Goal: Information Seeking & Learning: Learn about a topic

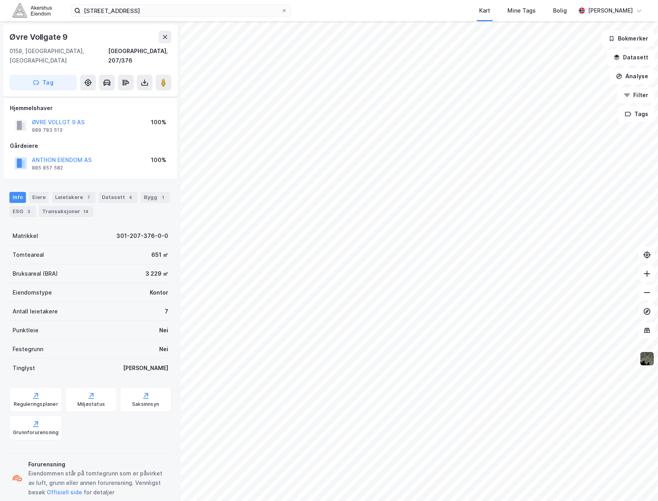
scroll to position [6, 0]
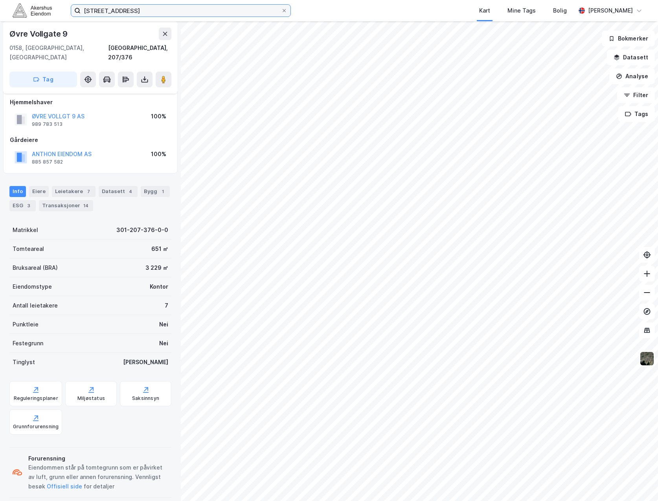
click at [143, 13] on input "[STREET_ADDRESS]" at bounding box center [181, 11] width 201 height 12
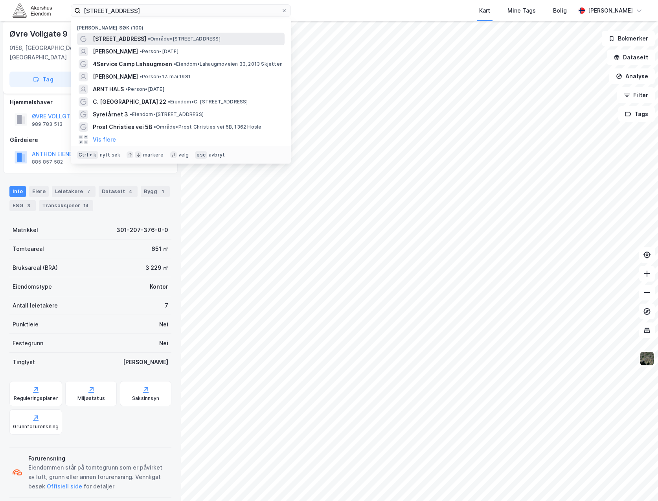
click at [145, 33] on div "[STREET_ADDRESS] • Område • [STREET_ADDRESS]" at bounding box center [181, 39] width 208 height 13
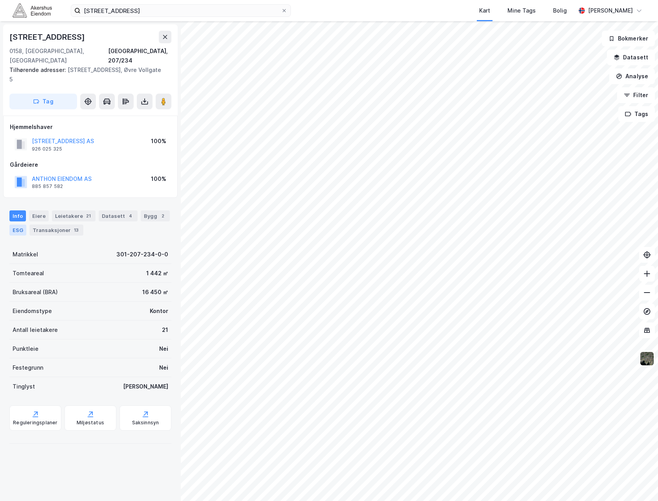
click at [22, 225] on div "ESG" at bounding box center [17, 230] width 17 height 11
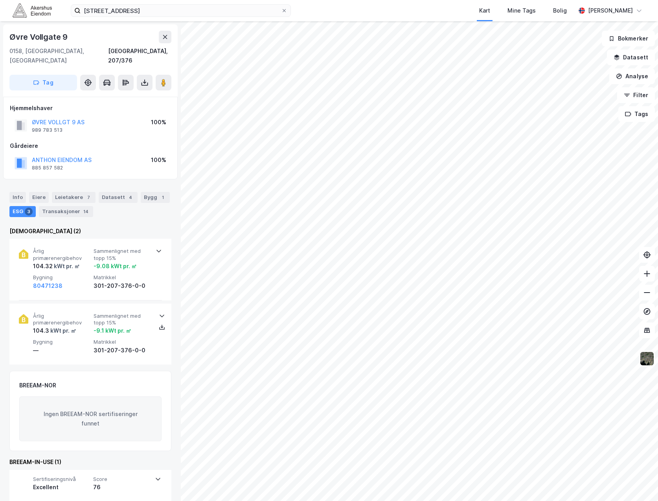
scroll to position [0, 0]
click at [151, 192] on div "Bygg 1" at bounding box center [155, 197] width 29 height 11
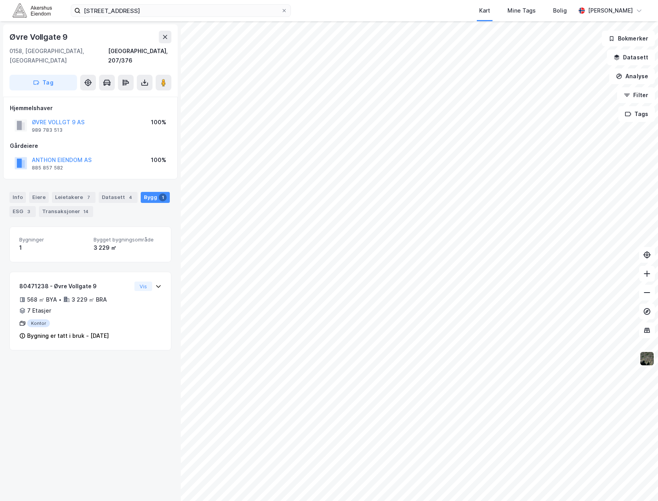
click at [107, 203] on div "Info [PERSON_NAME] 7 Datasett 4 Bygg 1 ESG 3 Transaksjoner 14" at bounding box center [90, 204] width 162 height 25
click at [15, 192] on div "Info" at bounding box center [17, 197] width 17 height 11
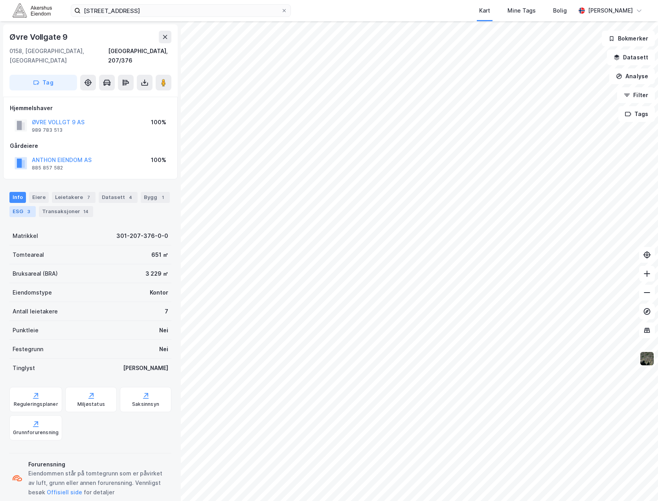
click at [24, 206] on div "ESG 3" at bounding box center [22, 211] width 26 height 11
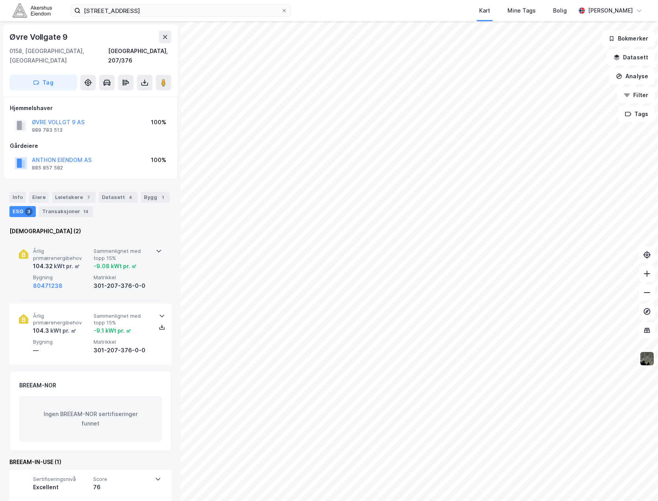
click at [158, 250] on icon at bounding box center [159, 251] width 5 height 3
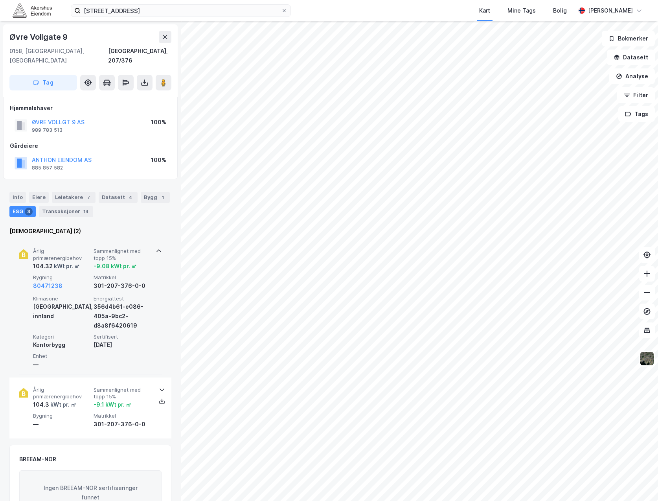
click at [158, 248] on icon at bounding box center [159, 251] width 6 height 6
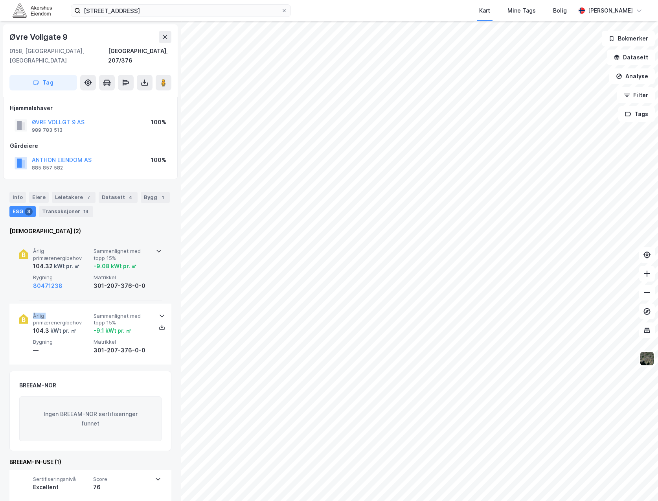
click at [158, 250] on icon at bounding box center [159, 251] width 5 height 3
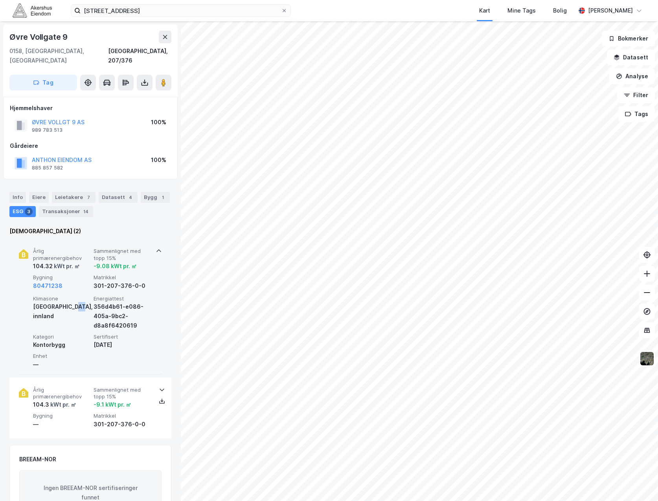
drag, startPoint x: 70, startPoint y: 298, endPoint x: 74, endPoint y: 306, distance: 9.5
click at [74, 306] on div "Klimasone [GEOGRAPHIC_DATA], innland" at bounding box center [61, 312] width 57 height 35
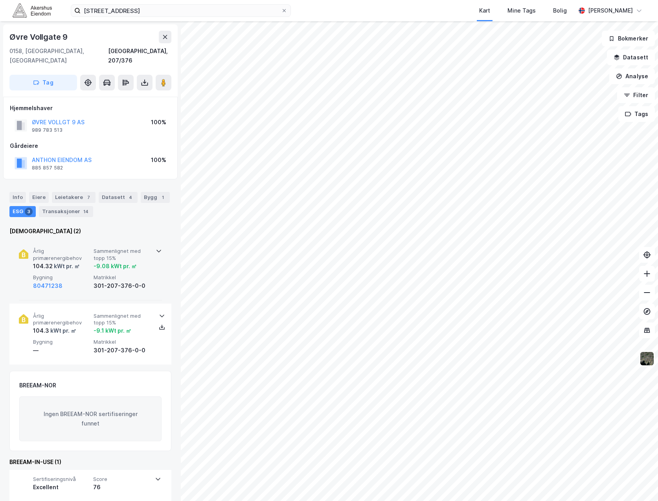
click at [62, 282] on div "Årlig primærenergibehov 104.32 kWt pr. ㎡ Sammenlignet med topp 15% -9.08 kWt pr…" at bounding box center [90, 269] width 143 height 61
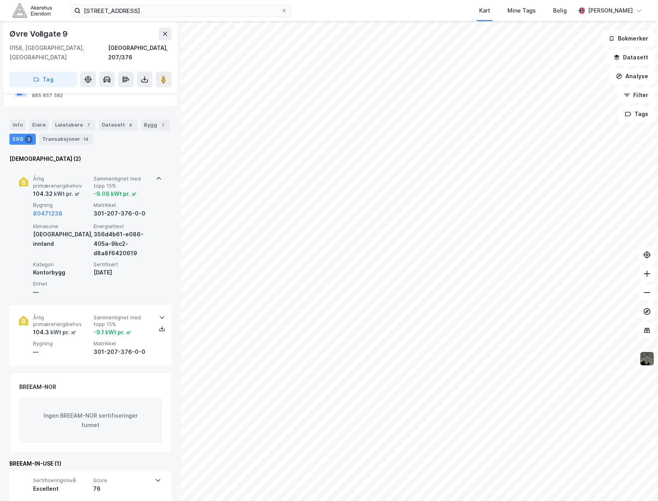
scroll to position [74, 0]
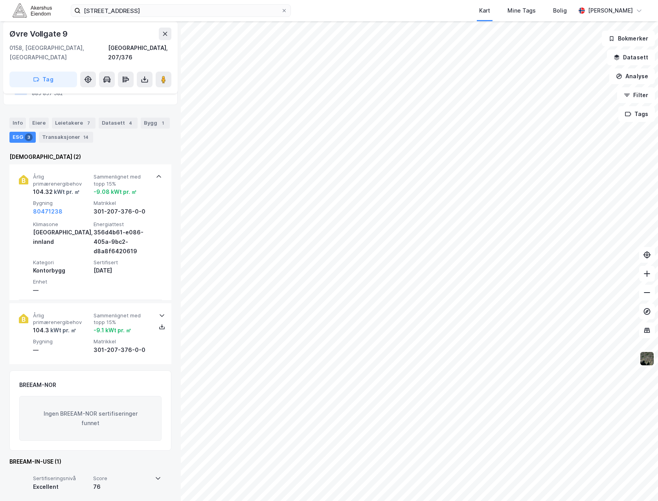
click at [157, 477] on icon at bounding box center [158, 478] width 5 height 3
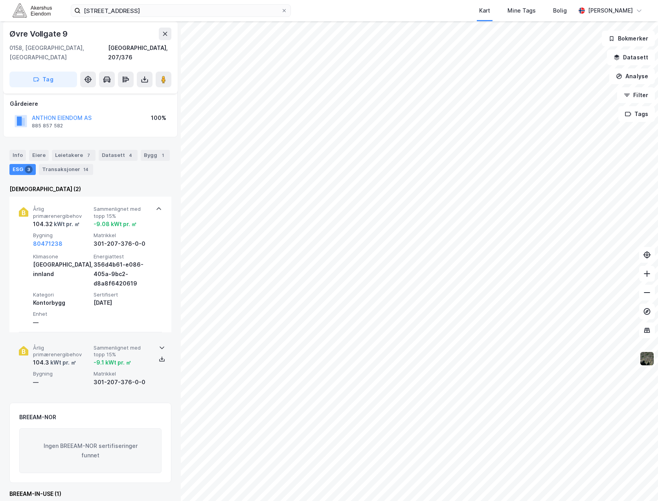
scroll to position [21, 0]
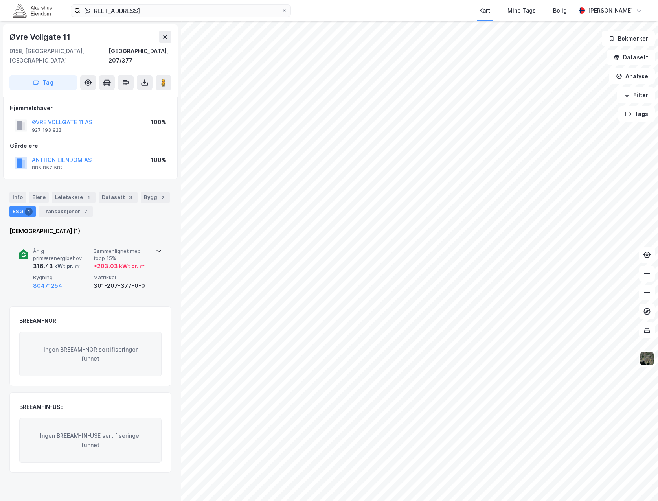
click at [159, 248] on icon at bounding box center [159, 251] width 6 height 6
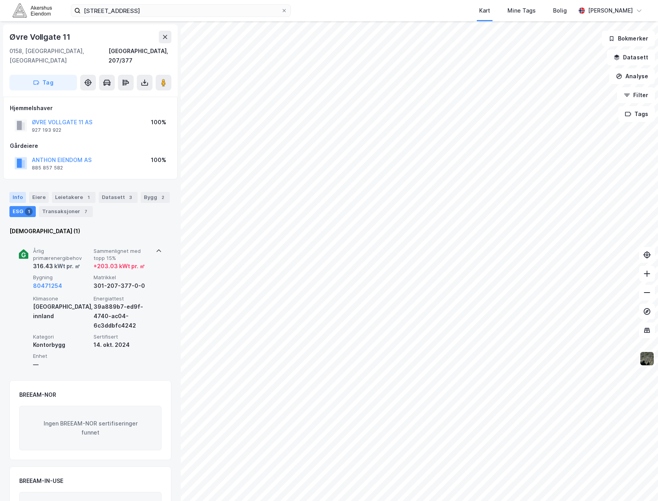
click at [22, 192] on div "Info" at bounding box center [17, 197] width 17 height 11
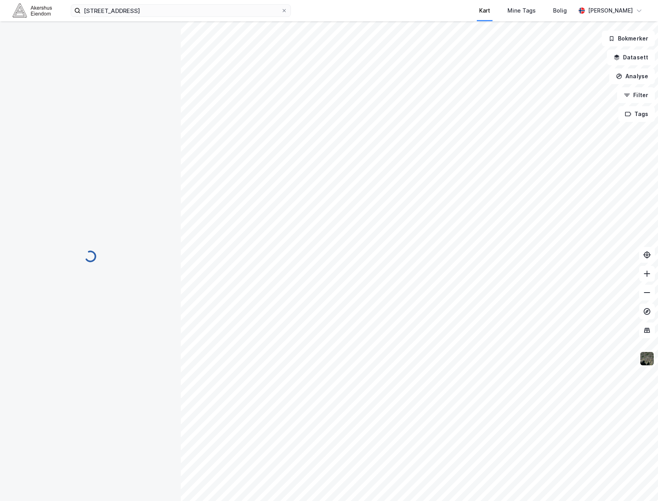
scroll to position [6, 0]
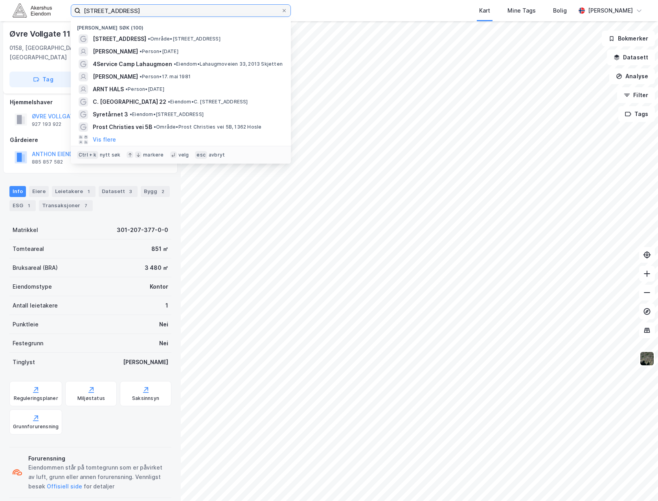
drag, startPoint x: 145, startPoint y: 10, endPoint x: -77, endPoint y: 33, distance: 222.6
click at [0, 33] on html "[STREET_ADDRESS] Nylige søk (100) [STREET_ADDRESS] • Område • [STREET_ADDRESS] …" at bounding box center [329, 250] width 658 height 501
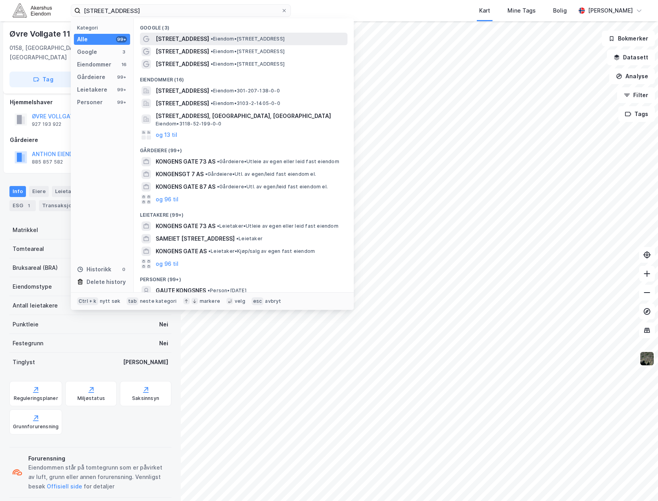
click at [217, 35] on div "[STREET_ADDRESS] • Eiendom • [STREET_ADDRESS]" at bounding box center [251, 38] width 190 height 9
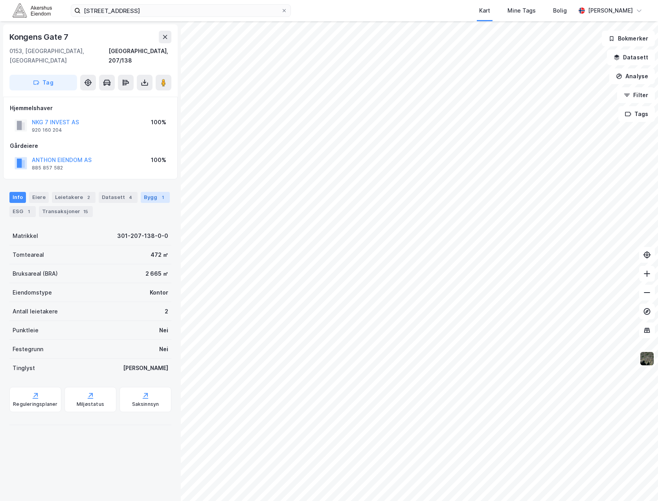
click at [143, 192] on div "Bygg 1" at bounding box center [155, 197] width 29 height 11
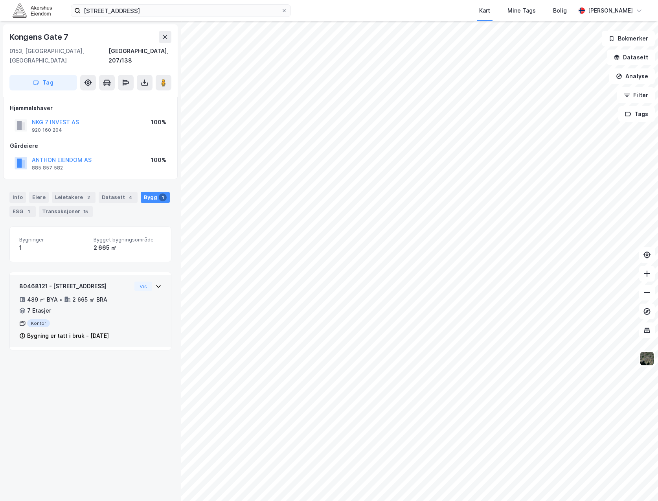
drag, startPoint x: 129, startPoint y: 327, endPoint x: 20, endPoint y: 325, distance: 109.7
click at [20, 325] on div "80468121 - [GEOGRAPHIC_DATA] 7 489 ㎡ BYA • 2 665 ㎡ BRA • 7 Etasjer Kontor Bygni…" at bounding box center [90, 314] width 142 height 65
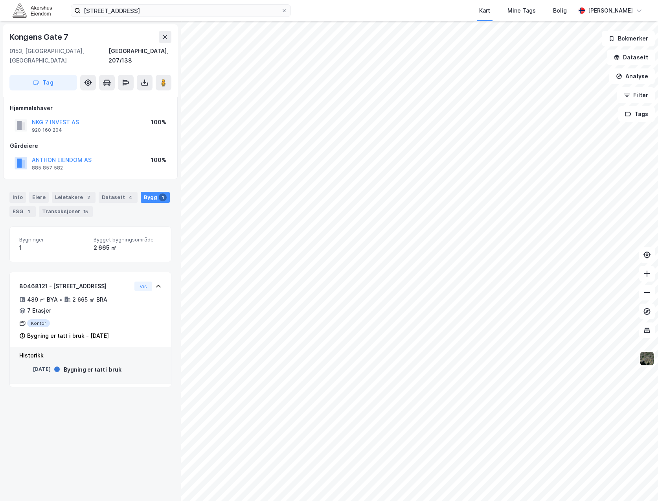
click at [76, 405] on div "[GEOGRAPHIC_DATA], 207/138 Tag Hjemmelshaver NKG 7 INVEST AS 920 160 204 100% G…" at bounding box center [90, 261] width 181 height 480
click at [16, 192] on div "Info" at bounding box center [17, 197] width 17 height 11
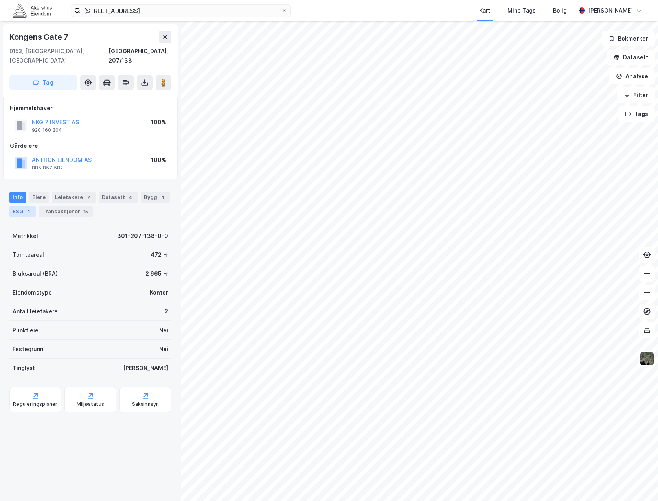
click at [22, 206] on div "ESG 1" at bounding box center [22, 211] width 26 height 11
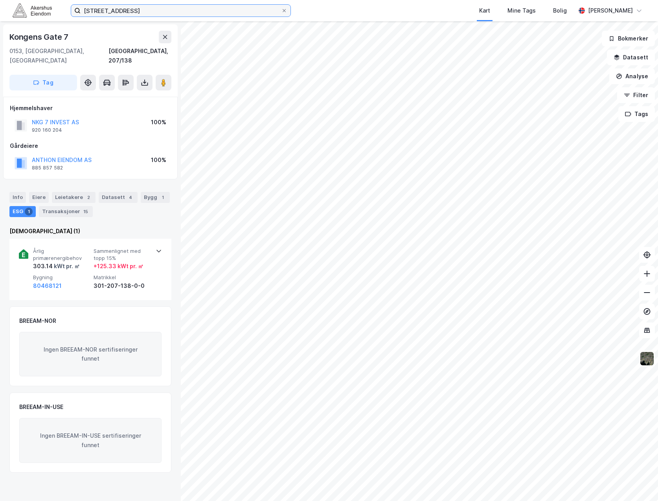
click at [161, 9] on input "[STREET_ADDRESS]" at bounding box center [181, 11] width 201 height 12
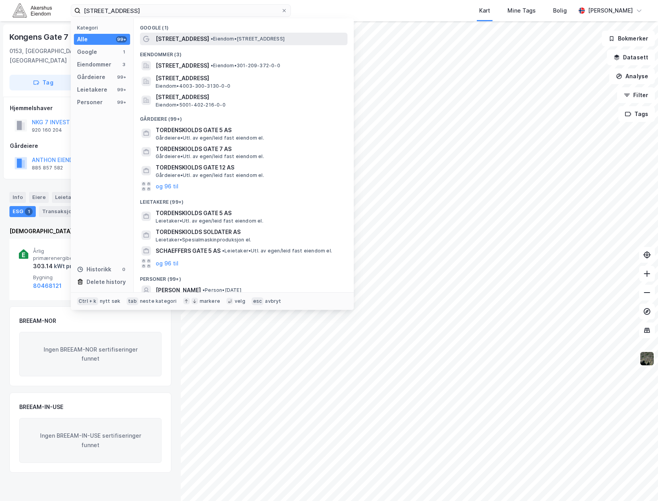
click at [194, 33] on div "[STREET_ADDRESS] • Eiendom • [STREET_ADDRESS]" at bounding box center [244, 39] width 208 height 13
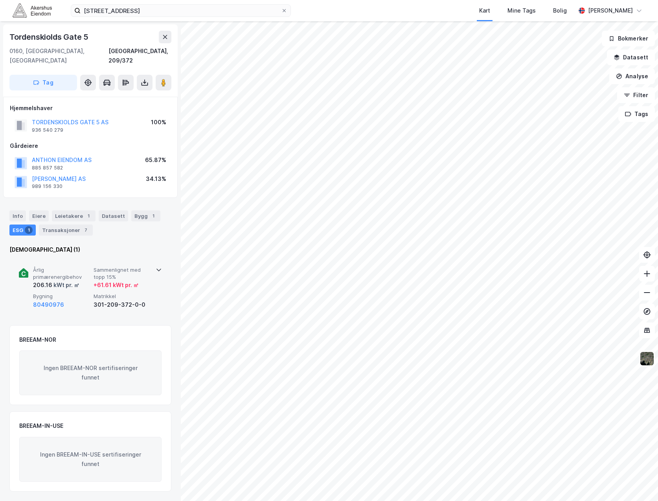
click at [159, 259] on div "Årlig primærenergibehov 206.16 kWt pr. ㎡ Sammenlignet med topp 15% + 61.61 kWt …" at bounding box center [90, 288] width 162 height 61
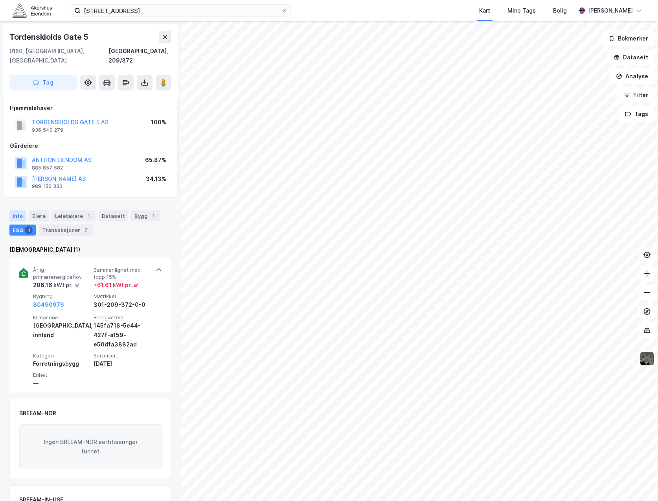
click at [18, 210] on div "Info" at bounding box center [17, 215] width 17 height 11
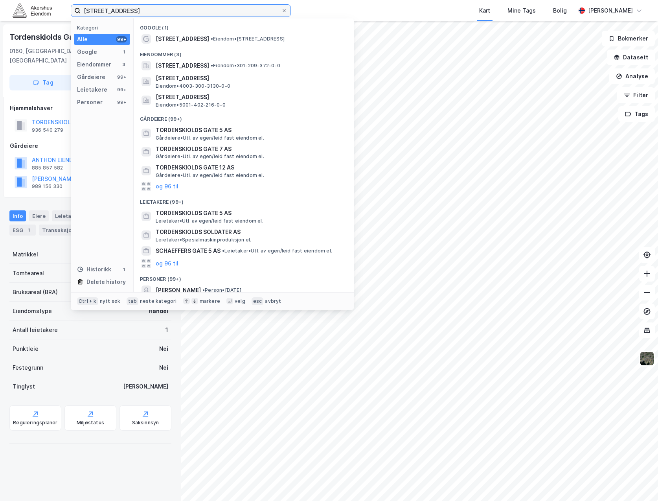
drag, startPoint x: 173, startPoint y: 6, endPoint x: -162, endPoint y: 10, distance: 335.9
click at [0, 10] on html "tordenskiolds gate 5 Kategori Alle 99+ Google 1 Eiendommer 3 Gårdeiere 99+ Leie…" at bounding box center [329, 250] width 658 height 501
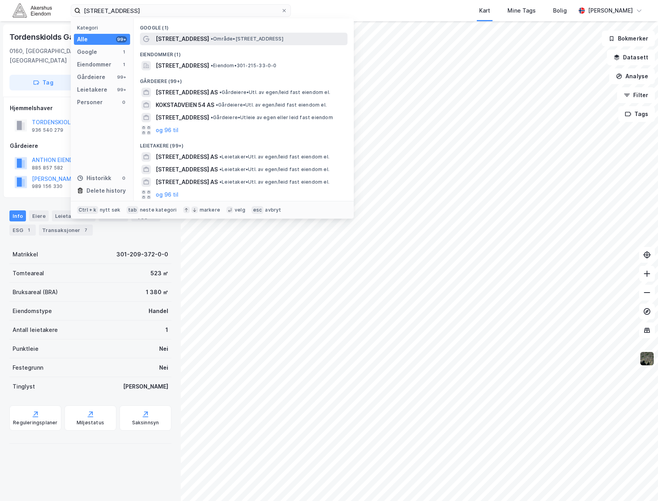
click at [251, 41] on span "• Område • [STREET_ADDRESS]" at bounding box center [247, 39] width 73 height 6
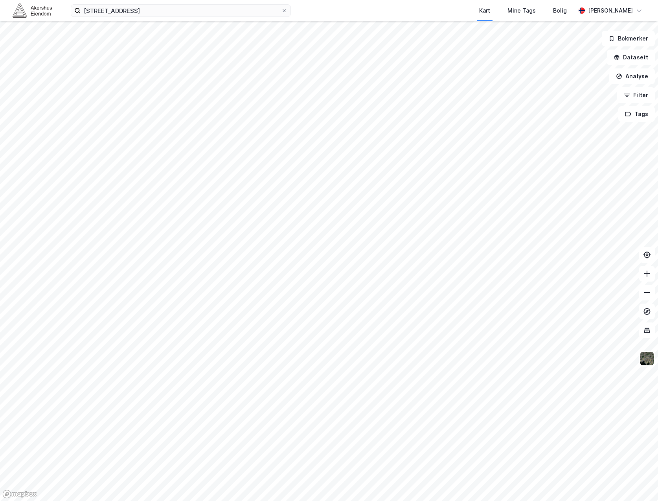
click at [177, 3] on div "[STREET_ADDRESS] Kart Mine Tags Bolig [PERSON_NAME]" at bounding box center [329, 10] width 658 height 21
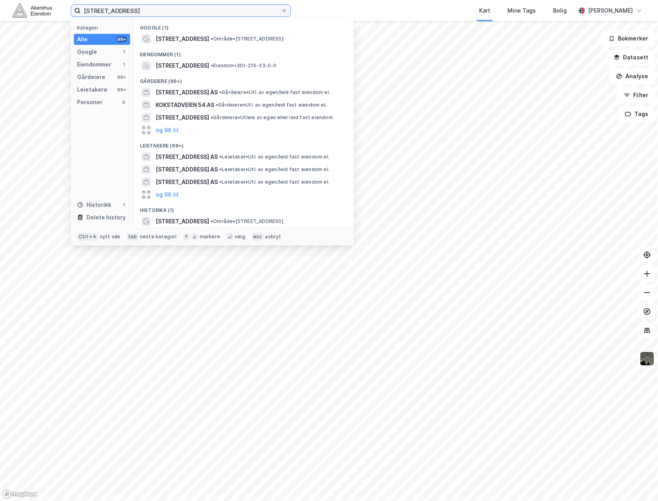
click at [177, 7] on input "[STREET_ADDRESS]" at bounding box center [181, 11] width 201 height 12
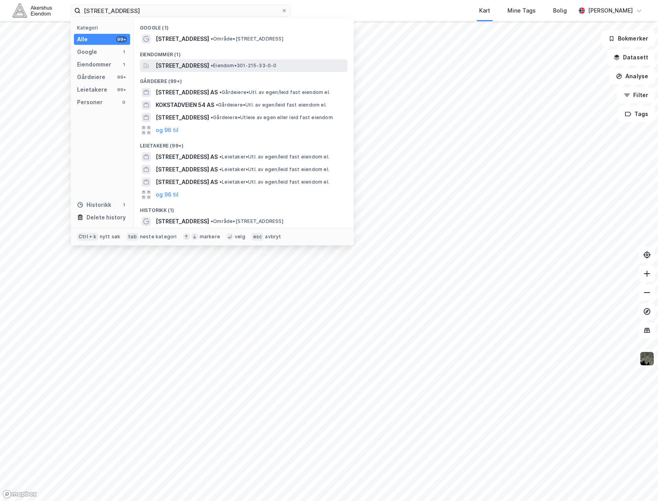
click at [202, 64] on span "[STREET_ADDRESS]" at bounding box center [182, 65] width 53 height 9
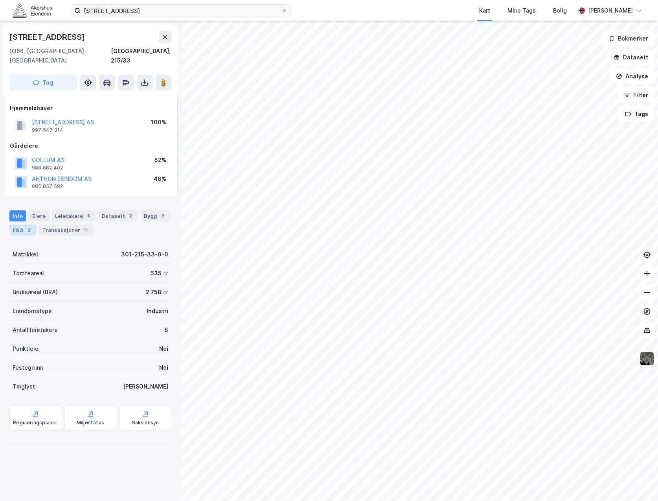
click at [28, 225] on div "ESG 2" at bounding box center [22, 230] width 26 height 11
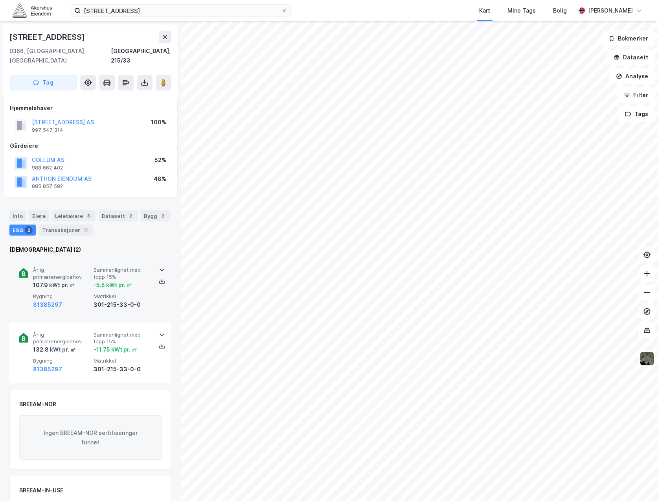
click at [162, 267] on icon at bounding box center [162, 270] width 6 height 6
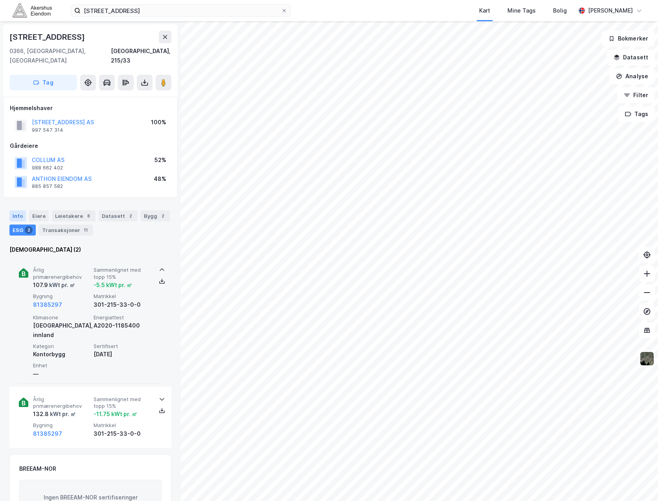
click at [15, 210] on div "Info" at bounding box center [17, 215] width 17 height 11
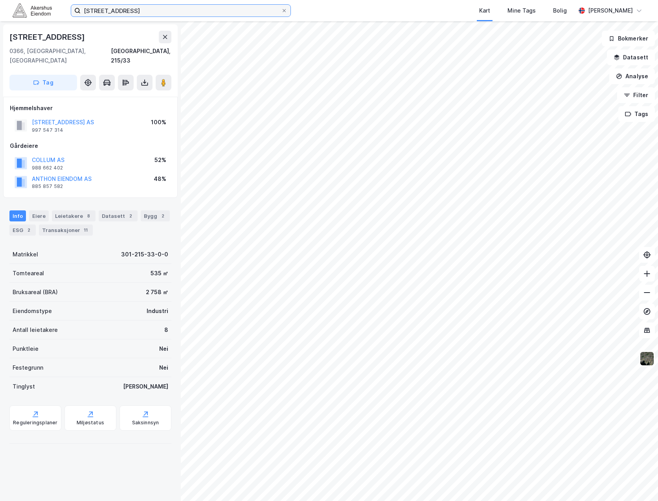
click at [155, 7] on input "[STREET_ADDRESS]" at bounding box center [181, 11] width 201 height 12
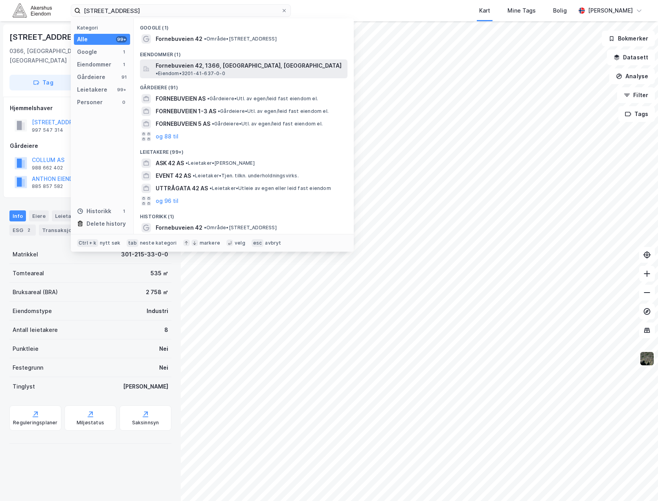
click at [187, 61] on span "Fornebuveien 42, 1366, [GEOGRAPHIC_DATA], [GEOGRAPHIC_DATA]" at bounding box center [249, 65] width 186 height 9
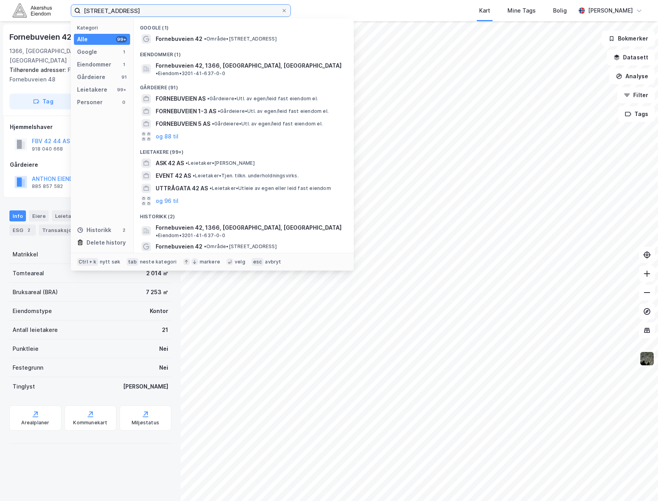
click at [140, 9] on input "[STREET_ADDRESS]" at bounding box center [181, 11] width 201 height 12
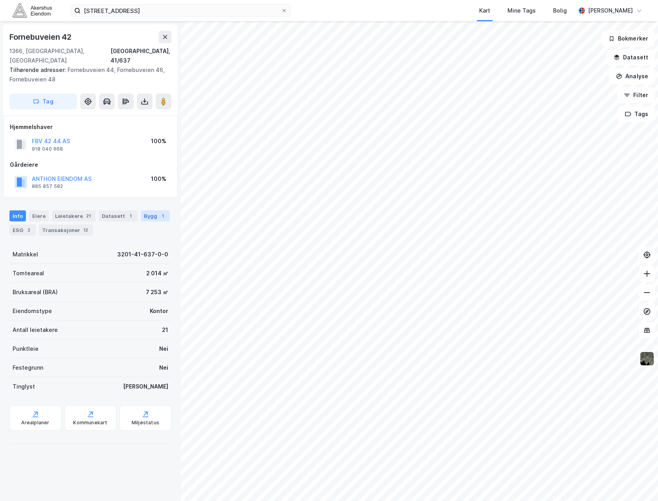
click at [151, 210] on div "Bygg 1" at bounding box center [155, 215] width 29 height 11
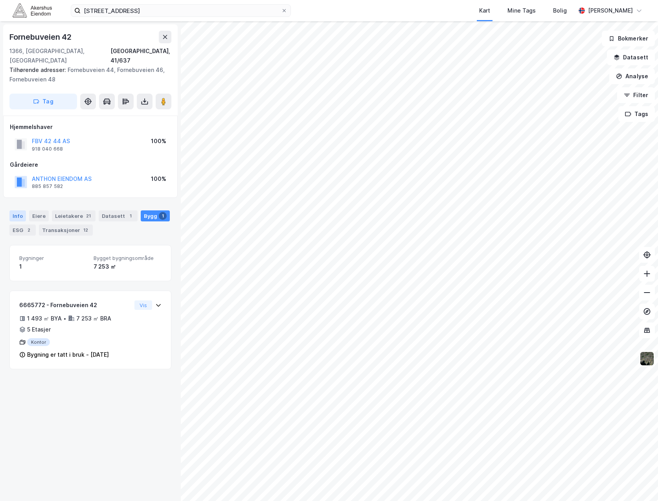
click at [21, 210] on div "Info" at bounding box center [17, 215] width 17 height 11
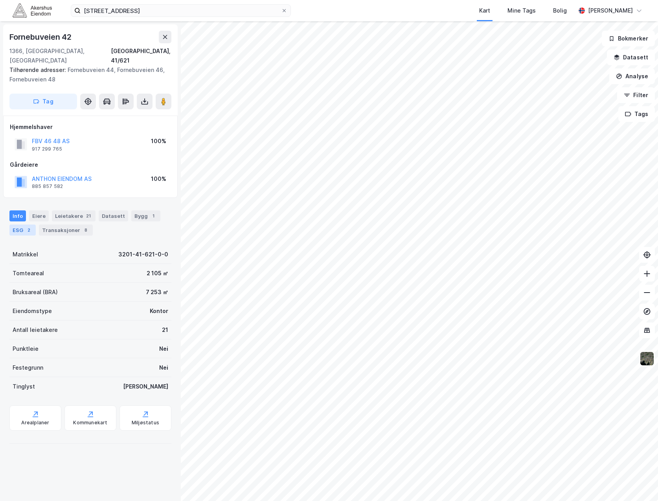
drag, startPoint x: 7, startPoint y: 224, endPoint x: 14, endPoint y: 224, distance: 7.5
click at [11, 224] on div "Info [PERSON_NAME] 21 Datasett Bygg 1 ESG 2 Transaksjoner 8" at bounding box center [90, 220] width 181 height 38
click at [14, 225] on div "ESG 2" at bounding box center [22, 230] width 26 height 11
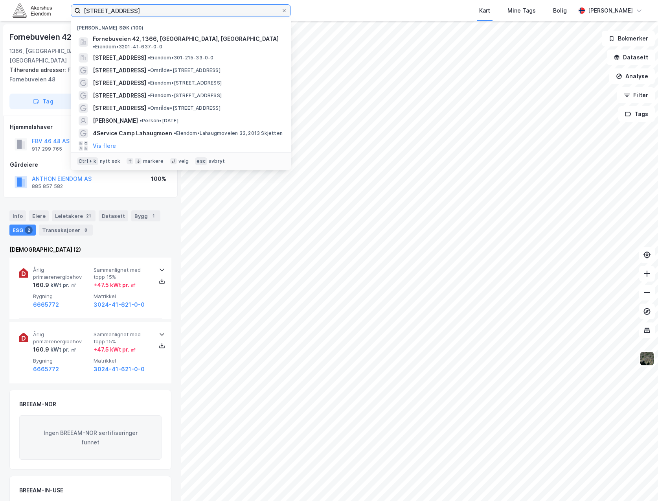
click at [190, 8] on input "[STREET_ADDRESS]" at bounding box center [181, 11] width 201 height 12
paste input "Økern Torgvei 13"
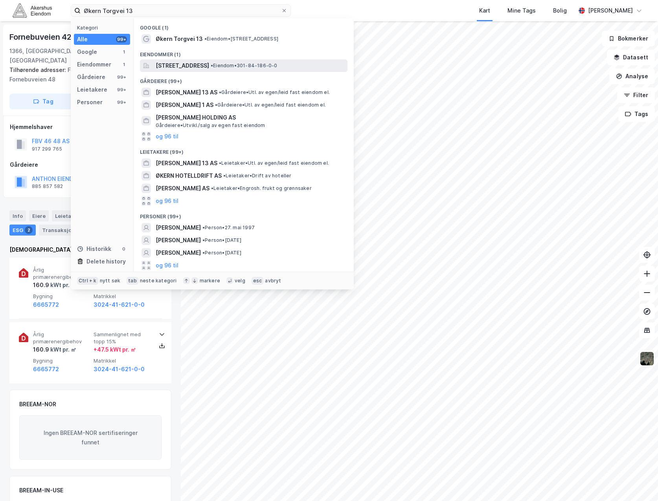
click at [199, 66] on span "[STREET_ADDRESS]" at bounding box center [182, 65] width 53 height 9
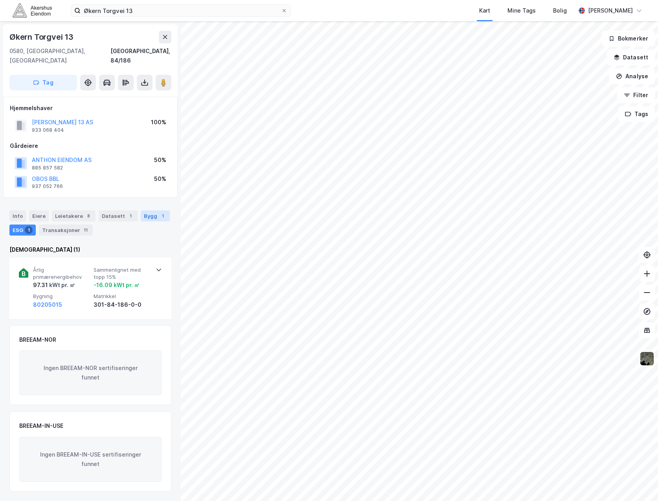
click at [151, 210] on div "Bygg 1" at bounding box center [155, 215] width 29 height 11
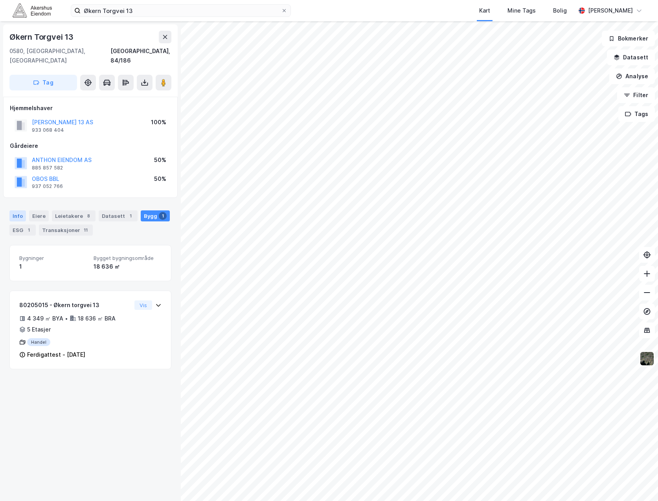
click at [24, 210] on div "Info" at bounding box center [17, 215] width 17 height 11
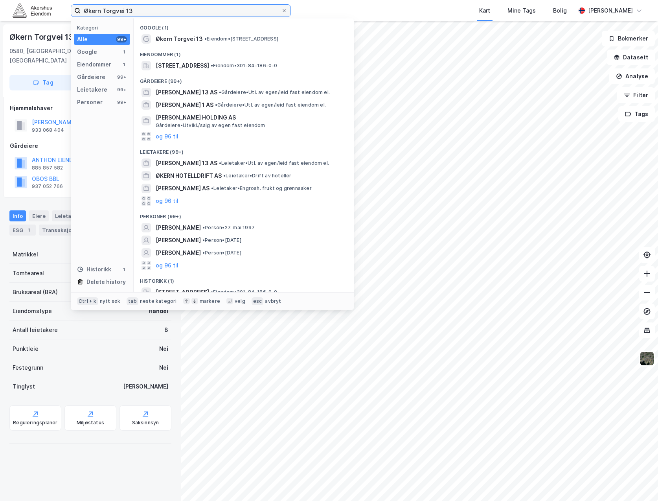
drag, startPoint x: 165, startPoint y: 9, endPoint x: -14, endPoint y: 14, distance: 179.0
click at [0, 14] on html "Økern Torgvei 13 Kategori Alle 99+ Google 1 Eiendommer 1 Gårdeiere 99+ Leietake…" at bounding box center [329, 250] width 658 height 501
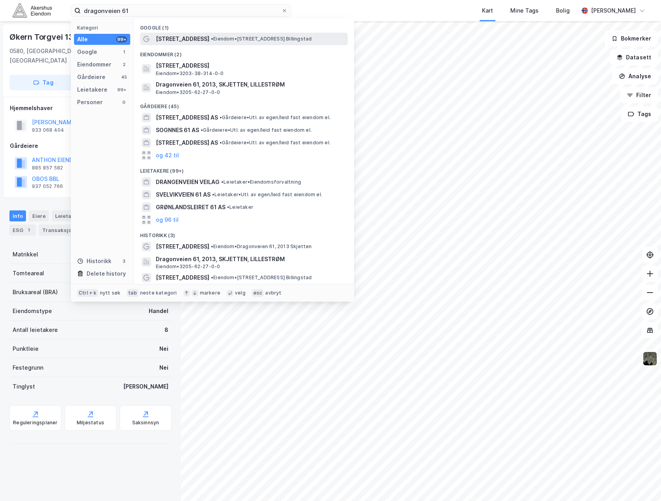
click at [225, 41] on span "• Eiendom • [STREET_ADDRESS], 1396 [GEOGRAPHIC_DATA]" at bounding box center [261, 39] width 101 height 6
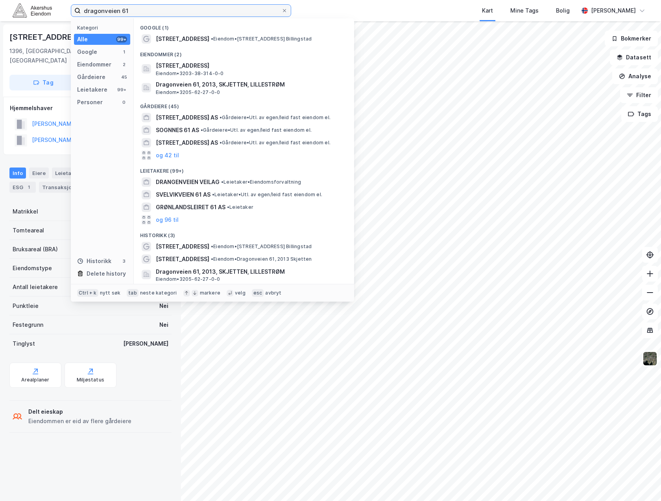
click at [207, 15] on input "dragonveien 61" at bounding box center [181, 11] width 201 height 12
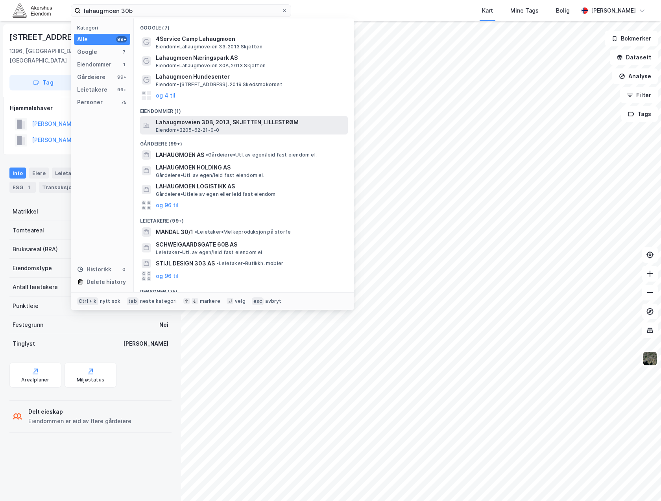
click at [207, 132] on span "Eiendom • 3205-62-21-0-0" at bounding box center [187, 130] width 63 height 6
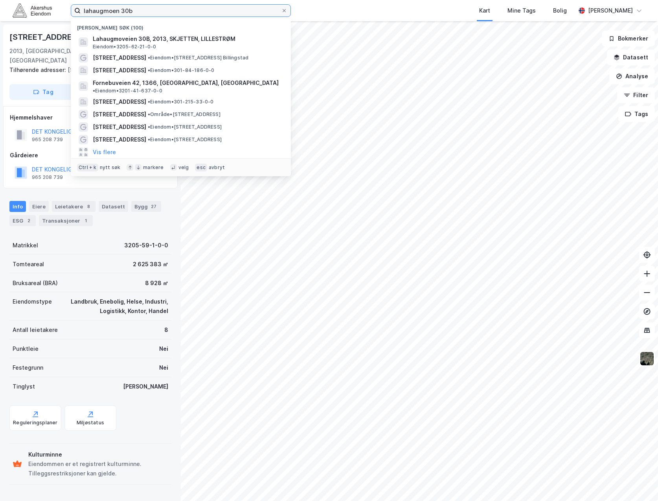
click at [143, 6] on input "lahaugmoen 30b" at bounding box center [181, 11] width 201 height 12
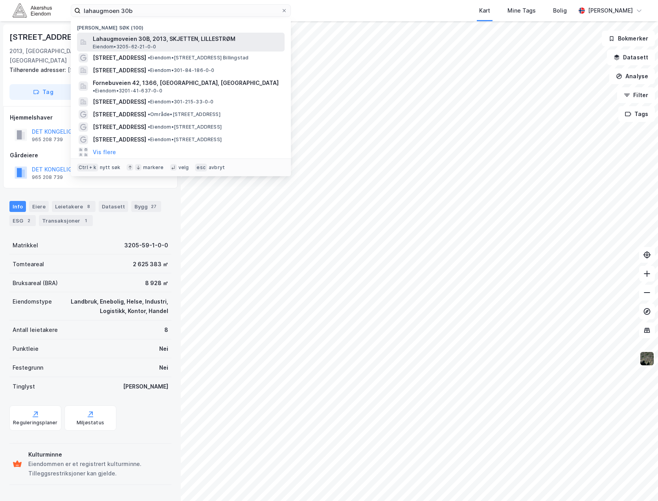
click at [173, 38] on span "Lahaugmoveien 30B, 2013, SKJETTEN, LILLESTRØM" at bounding box center [187, 38] width 189 height 9
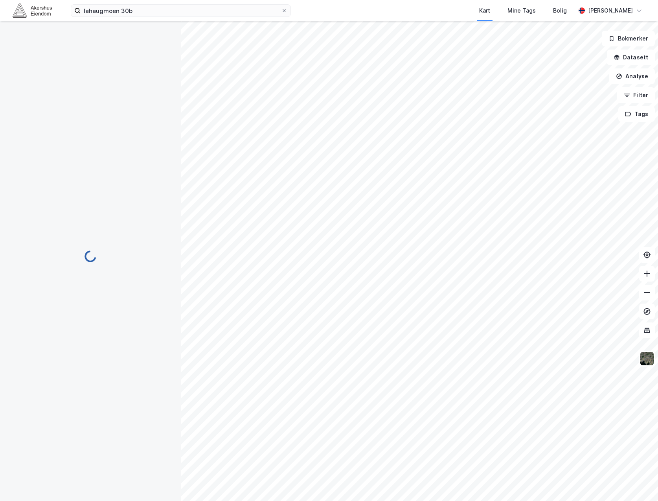
scroll to position [6, 0]
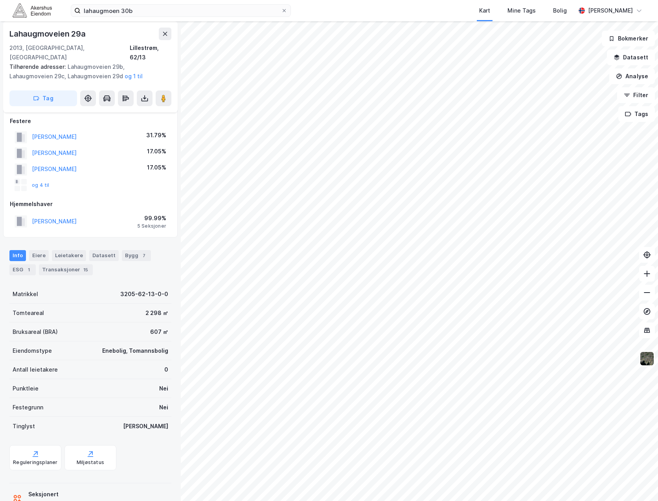
scroll to position [6, 0]
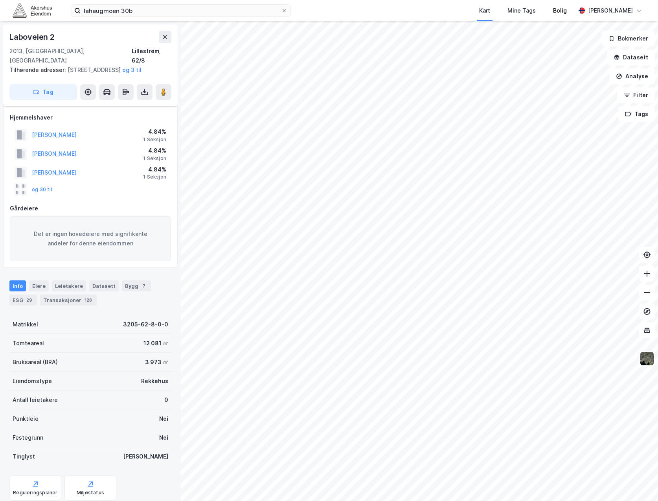
scroll to position [6, 0]
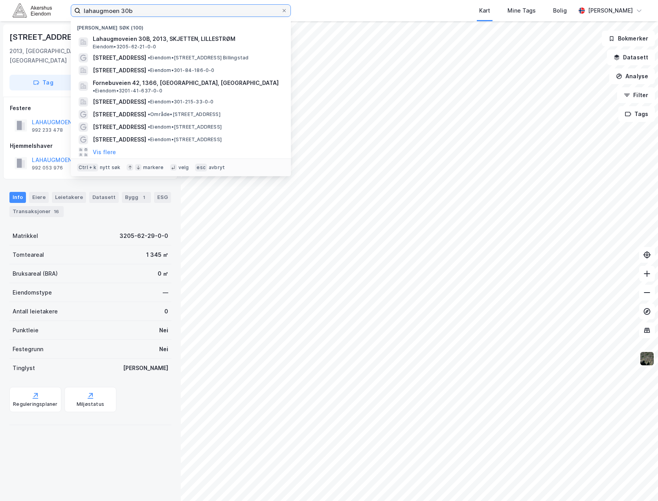
click at [231, 15] on input "lahaugmoen 30b" at bounding box center [181, 11] width 201 height 12
click at [364, 6] on div "Kart Mine Tags Bolig" at bounding box center [452, 10] width 247 height 21
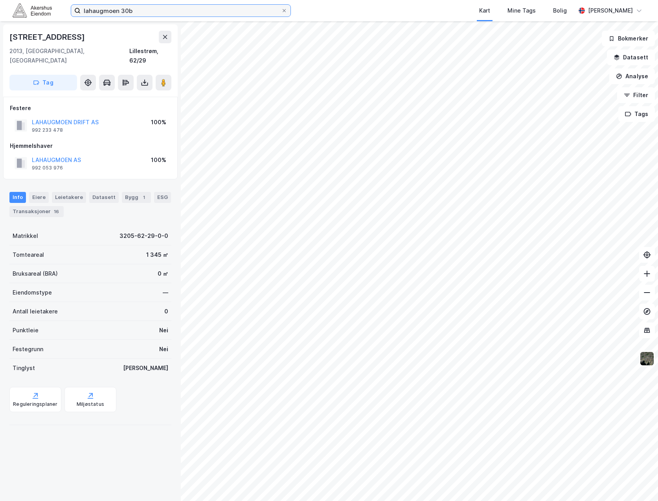
click at [131, 9] on input "lahaugmoen 30b" at bounding box center [181, 11] width 201 height 12
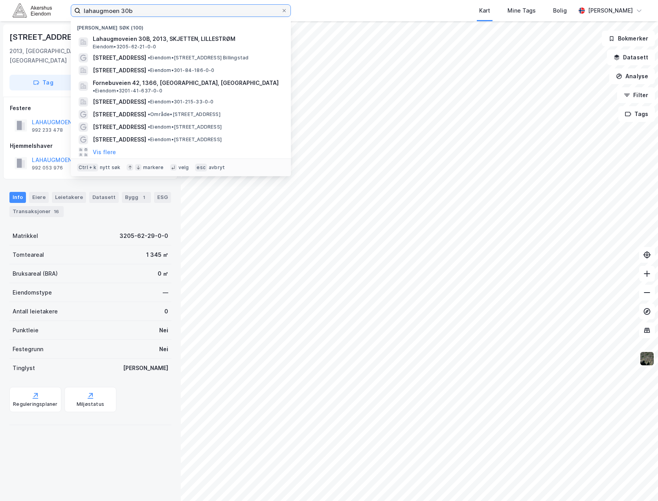
drag, startPoint x: 146, startPoint y: 9, endPoint x: -26, endPoint y: 12, distance: 171.9
click at [0, 12] on html "lahaugmoen 30b Nylige søk (100) Lahaugmoveien 30B, 2013, SKJETTEN, LILLESTRØM E…" at bounding box center [329, 250] width 658 height 501
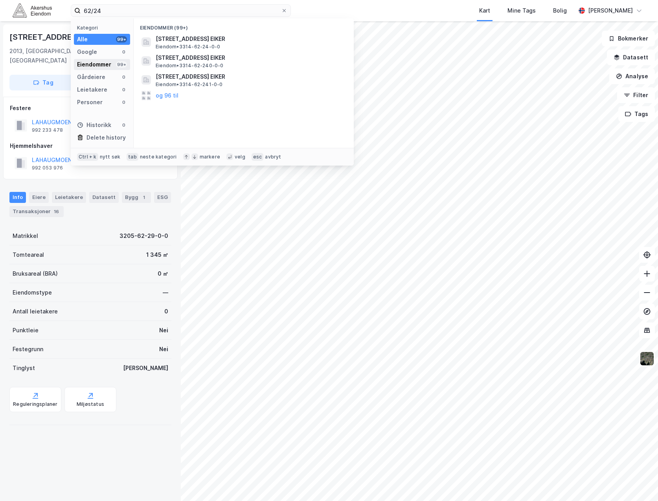
click at [118, 63] on div "99+" at bounding box center [121, 64] width 11 height 6
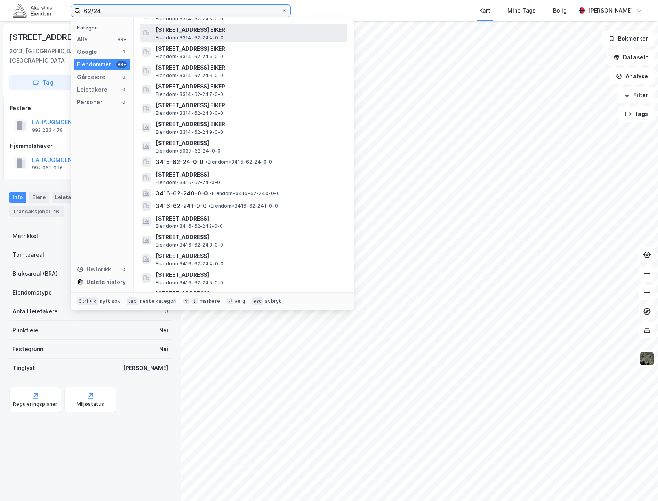
scroll to position [118, 0]
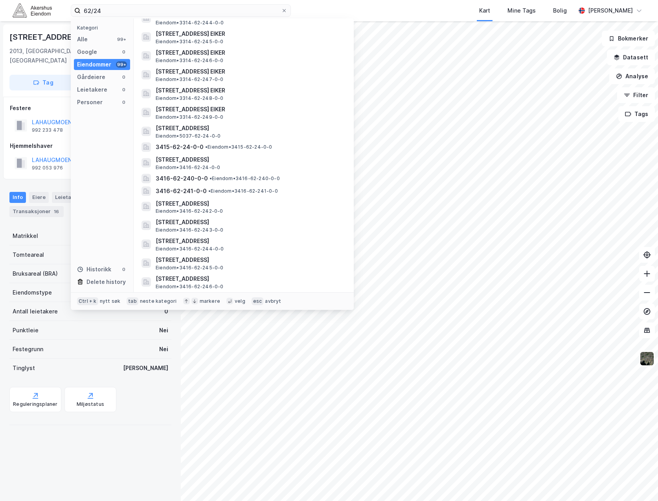
click at [129, 458] on div "Dragonveien 70 2013, Skjetten, Akershus Lillestrøm, 62/29 Tag Festere LAHAUGMOE…" at bounding box center [90, 261] width 181 height 480
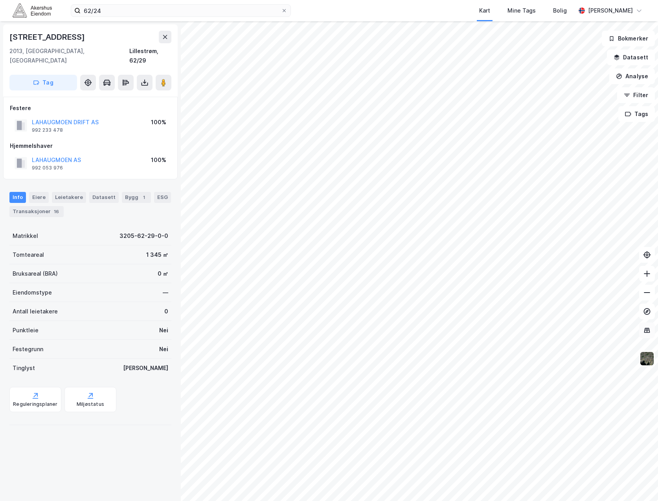
click at [647, 332] on icon at bounding box center [647, 330] width 1 height 4
click at [636, 112] on button "Tags" at bounding box center [637, 114] width 37 height 16
click at [650, 361] on img at bounding box center [647, 358] width 15 height 15
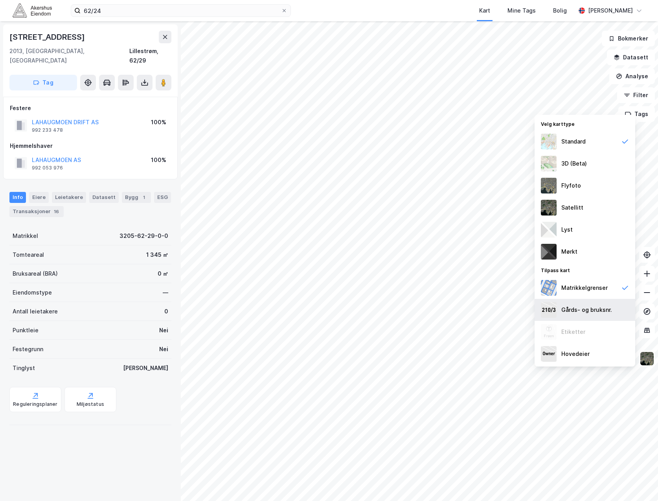
click at [572, 308] on div "Gårds- og bruksnr." at bounding box center [587, 309] width 51 height 9
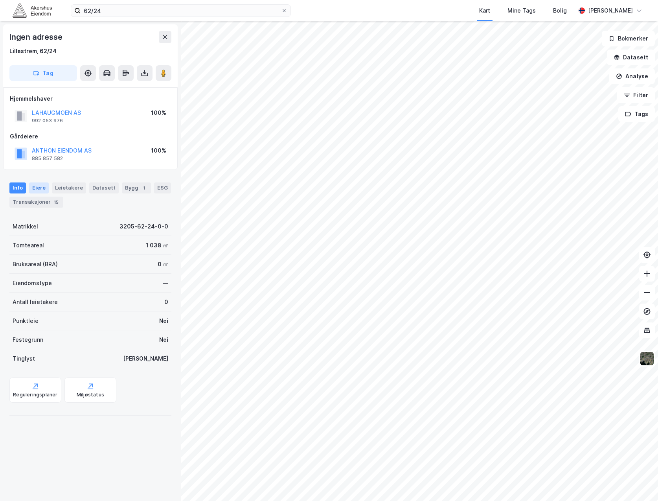
click at [32, 190] on div "Eiere" at bounding box center [39, 187] width 20 height 11
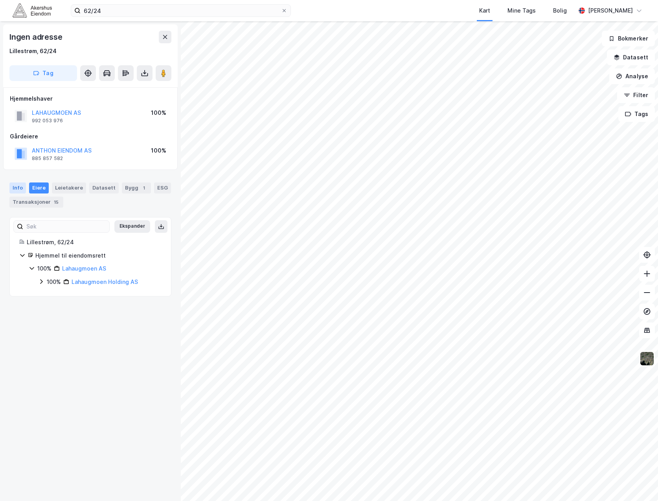
click at [22, 190] on div "Info" at bounding box center [17, 187] width 17 height 11
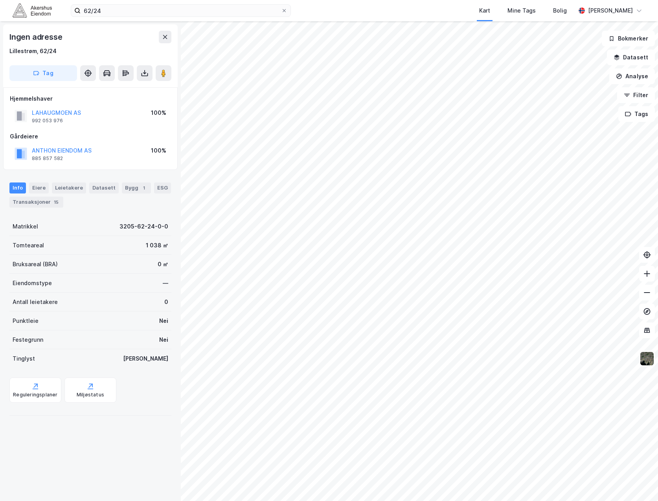
click at [106, 199] on div "Info [PERSON_NAME] Datasett Bygg 1 ESG Transaksjoner 15" at bounding box center [90, 194] width 162 height 25
click at [109, 206] on div "Info [PERSON_NAME] Datasett Bygg 1 ESG Transaksjoner 15" at bounding box center [90, 194] width 162 height 25
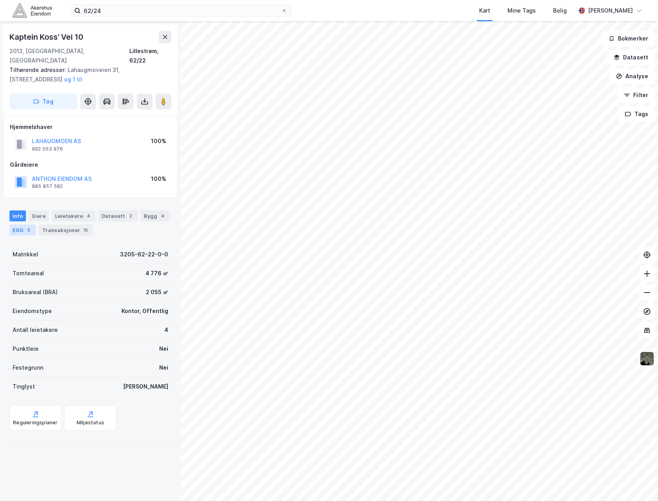
click at [31, 225] on div "ESG 5" at bounding box center [22, 230] width 26 height 11
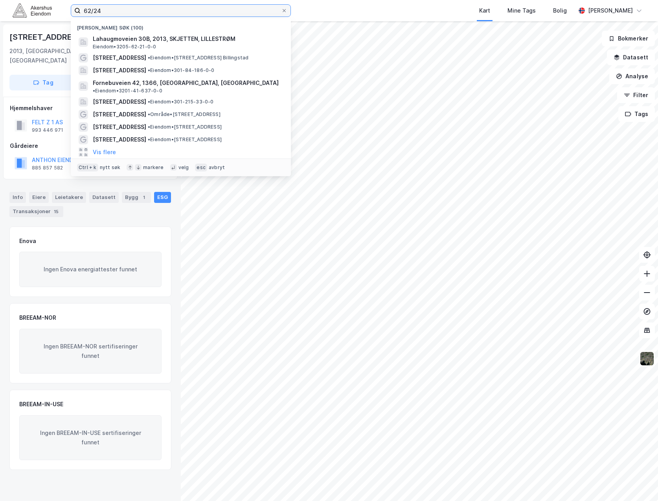
drag, startPoint x: 164, startPoint y: 15, endPoint x: -166, endPoint y: 19, distance: 329.2
click at [0, 19] on html "62/24 Nylige søk (100) Lahaugmoveien 30B, 2013, SKJETTEN, LILLESTRØM Eiendom • …" at bounding box center [329, 250] width 658 height 501
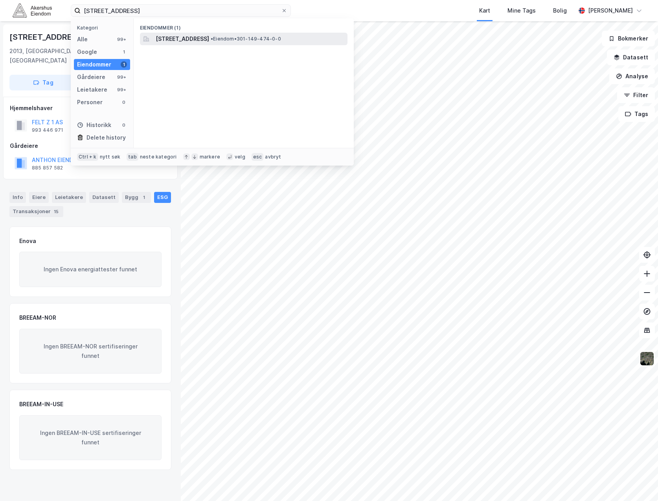
click at [213, 39] on span "•" at bounding box center [212, 39] width 2 height 6
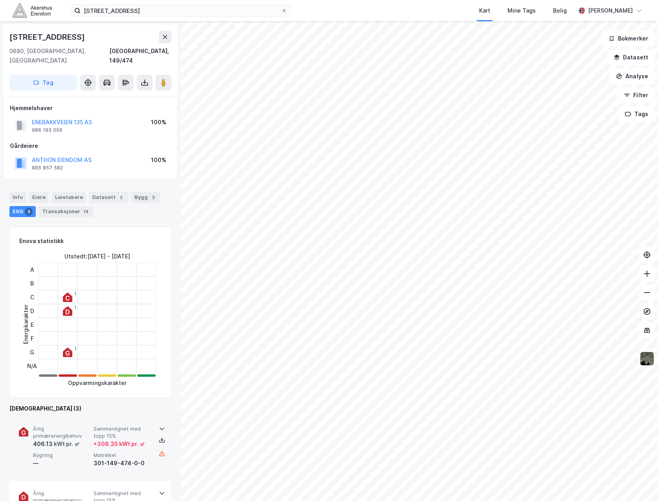
click at [159, 426] on icon at bounding box center [162, 429] width 6 height 6
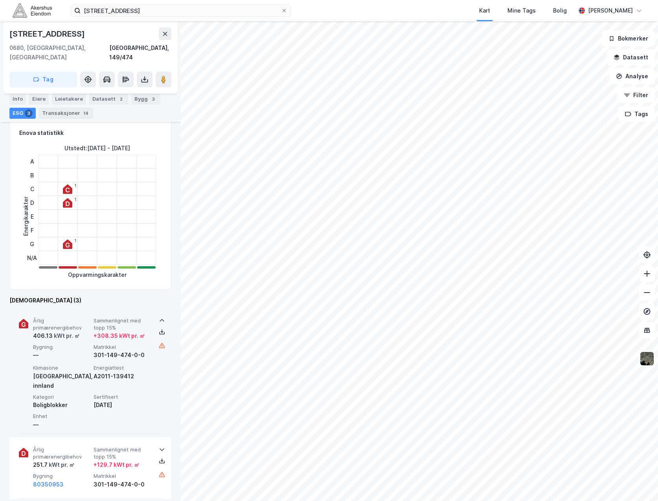
scroll to position [118, 0]
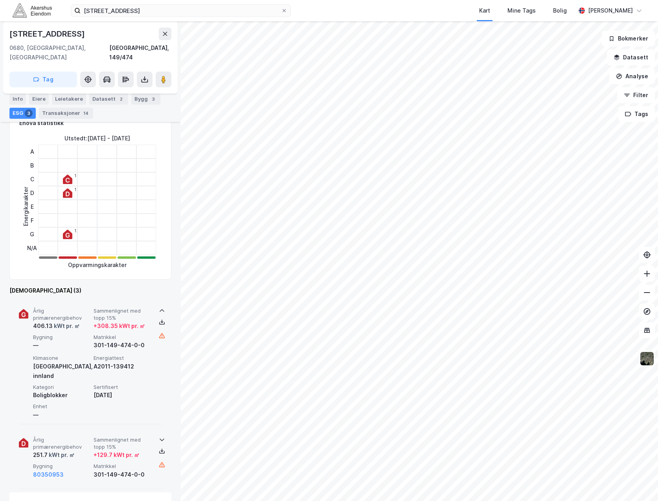
click at [159, 437] on icon at bounding box center [162, 440] width 6 height 6
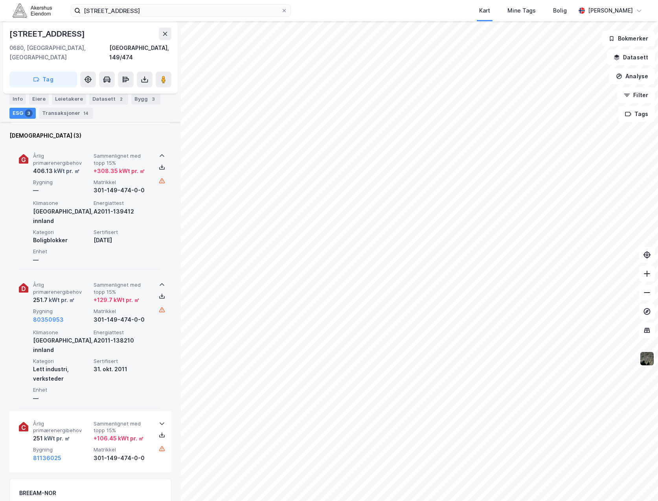
scroll to position [275, 0]
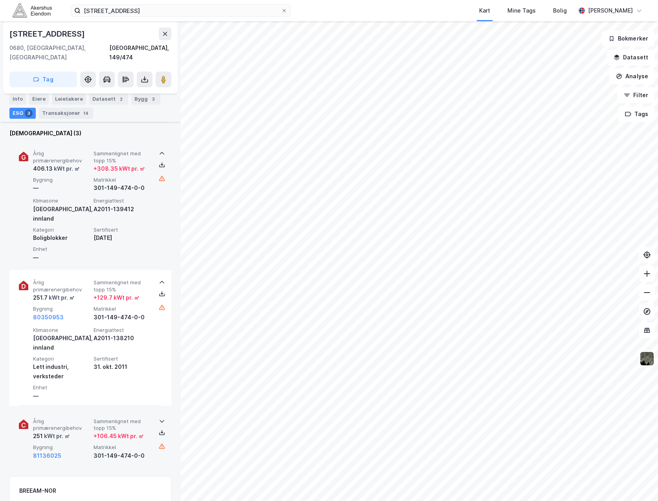
click at [160, 418] on icon at bounding box center [162, 421] width 6 height 6
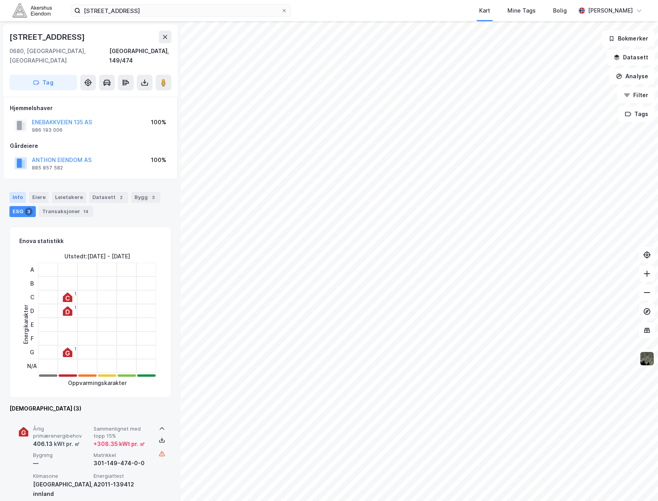
click at [22, 192] on div "Info" at bounding box center [17, 197] width 17 height 11
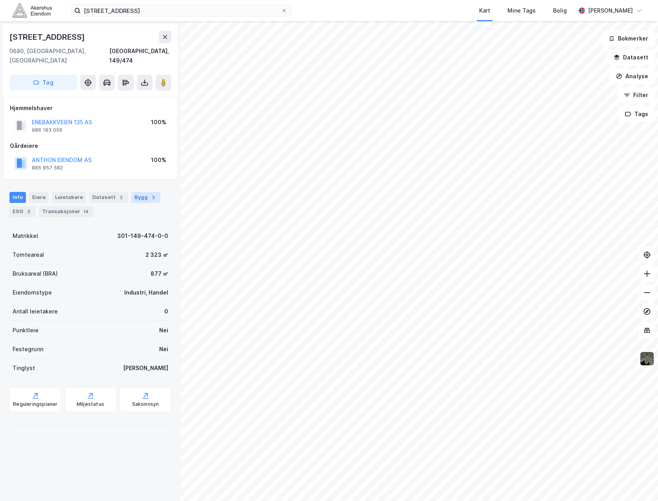
click at [135, 192] on div "Bygg 3" at bounding box center [145, 197] width 29 height 11
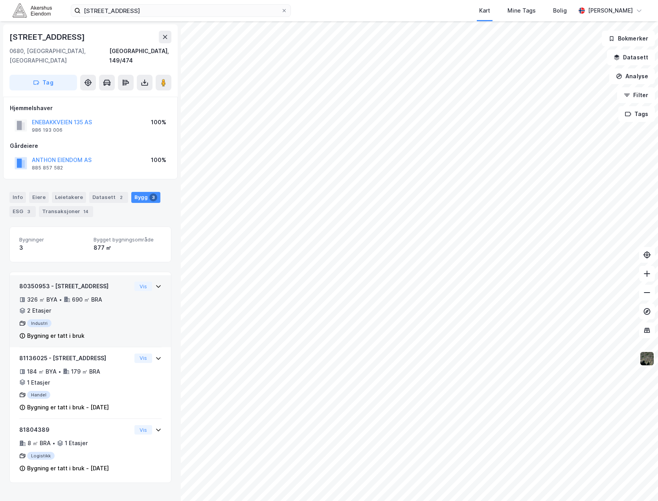
click at [155, 283] on icon at bounding box center [158, 286] width 6 height 6
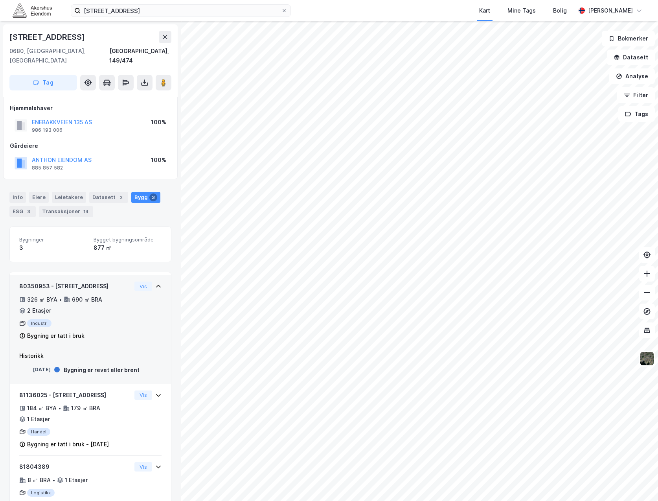
click at [155, 283] on icon at bounding box center [158, 286] width 6 height 6
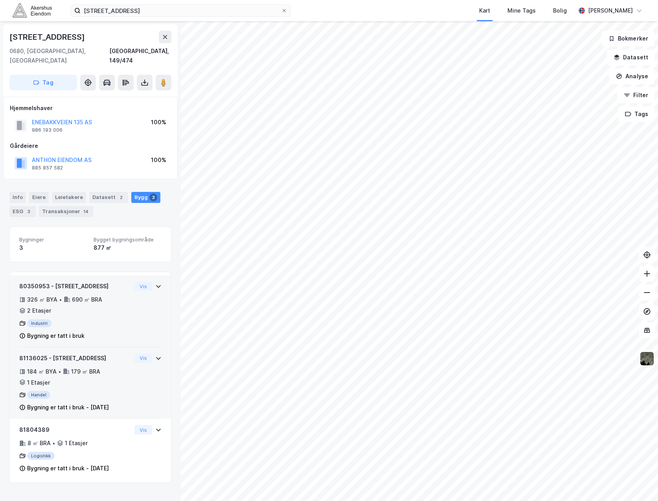
click at [149, 354] on div "Vis" at bounding box center [148, 358] width 27 height 9
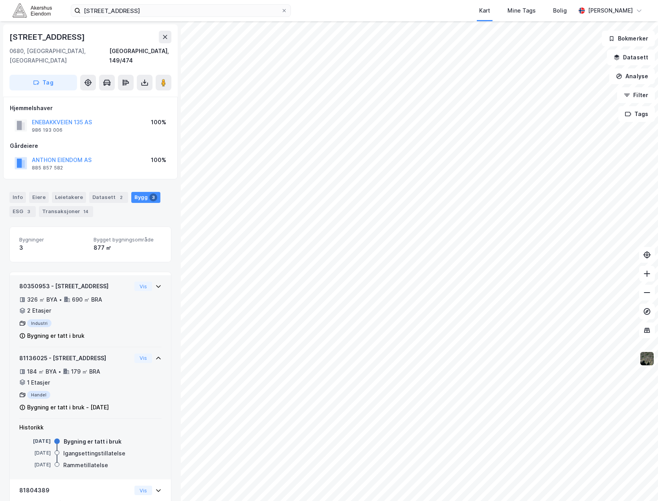
click at [149, 354] on div "Vis" at bounding box center [148, 358] width 27 height 9
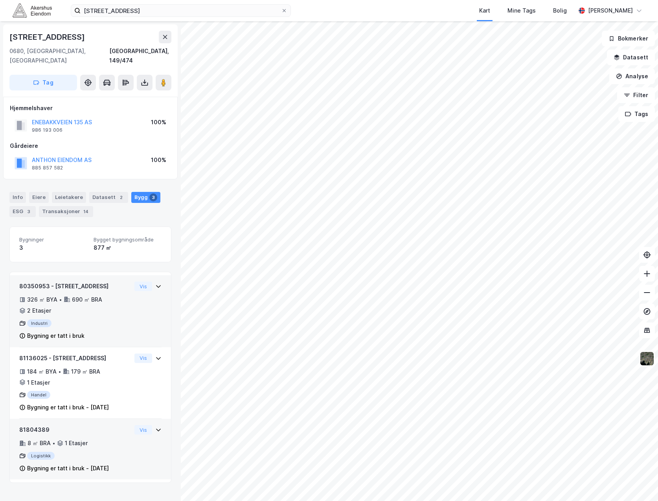
click at [155, 427] on icon at bounding box center [158, 430] width 6 height 6
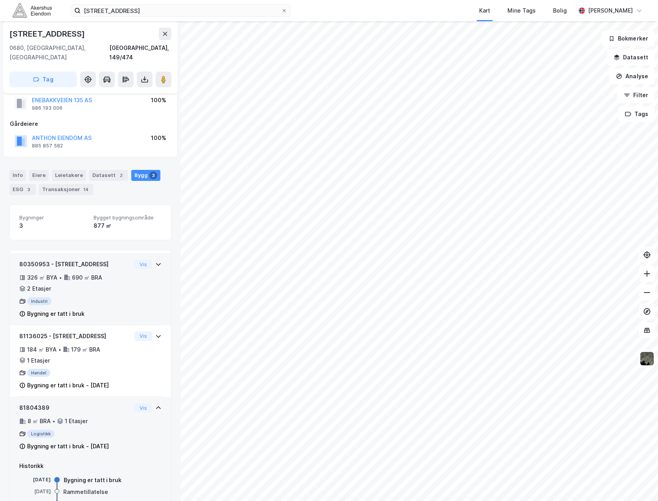
scroll to position [42, 0]
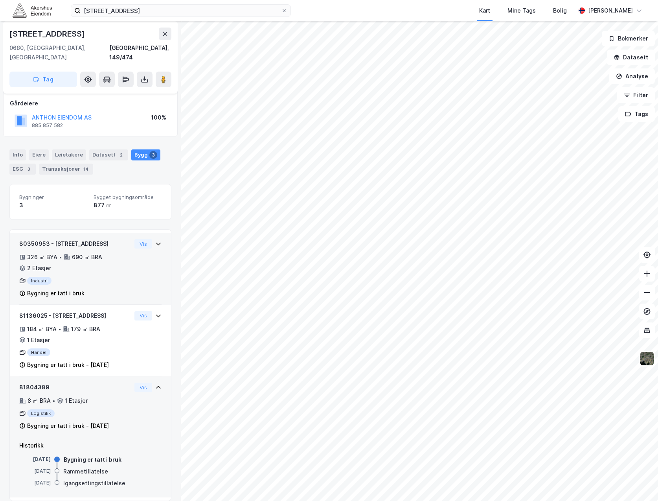
click at [151, 383] on div "Vis" at bounding box center [148, 387] width 27 height 9
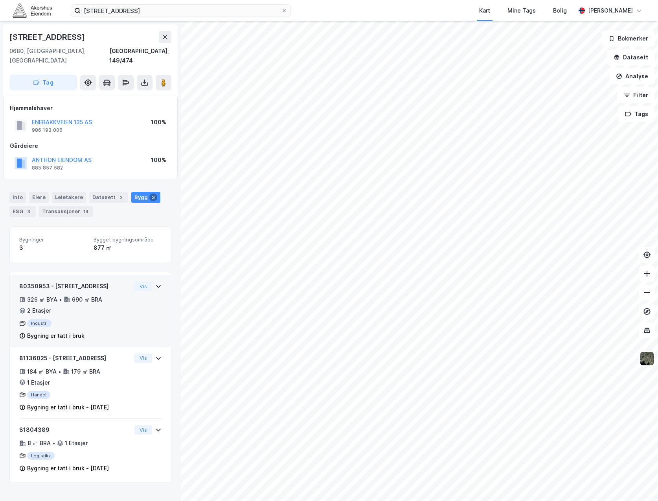
click at [16, 182] on div "Info [PERSON_NAME] Datasett 2 Bygg 3 ESG 3 Transaksjoner 14" at bounding box center [90, 201] width 181 height 38
click at [17, 192] on div "Info" at bounding box center [17, 197] width 17 height 11
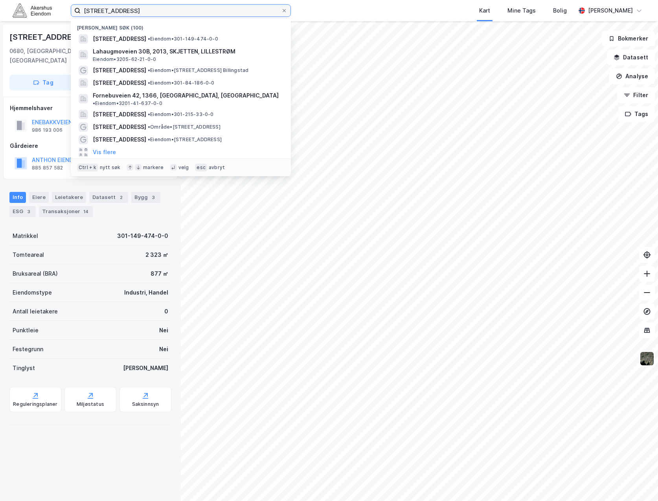
click at [158, 10] on input "[STREET_ADDRESS]" at bounding box center [181, 11] width 201 height 12
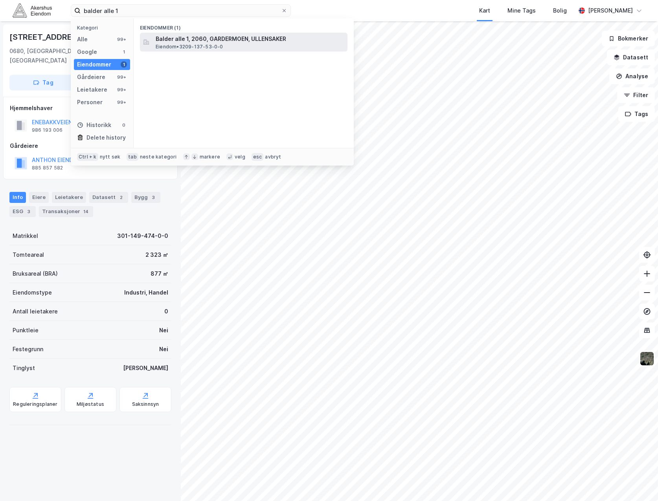
click at [187, 40] on span "Balder alle 1, 2060, GARDERMOEN, ULLENSAKER" at bounding box center [250, 38] width 189 height 9
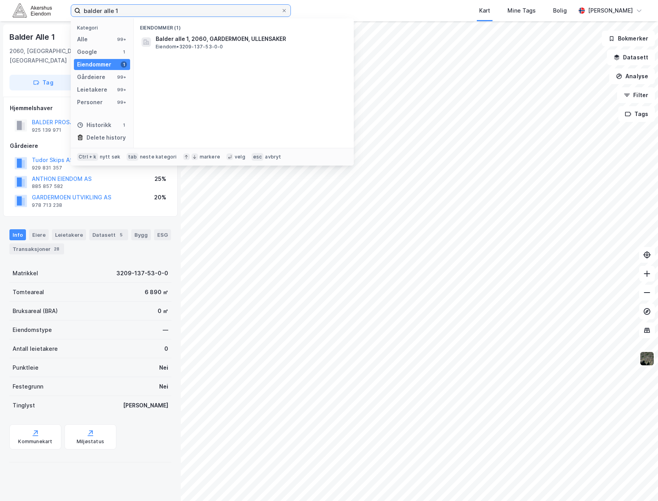
drag, startPoint x: 140, startPoint y: 8, endPoint x: -245, endPoint y: 13, distance: 384.7
click at [0, 13] on html "balder alle 1 Kategori Alle 99+ Google 1 Eiendommer 1 Gårdeiere 99+ Leietakere …" at bounding box center [329, 250] width 658 height 501
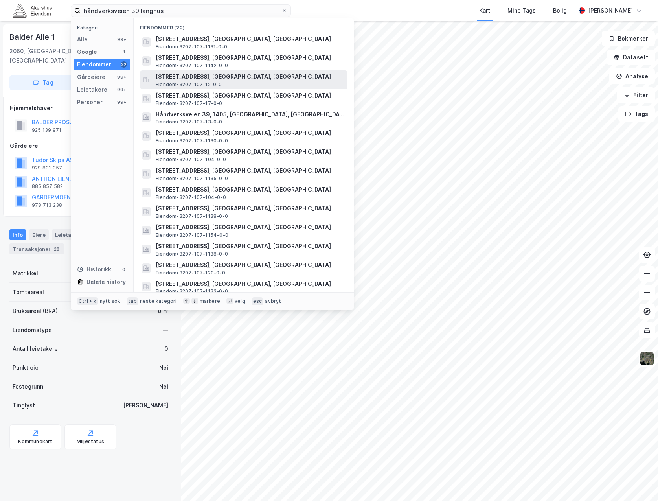
click at [231, 87] on div "[STREET_ADDRESS], [GEOGRAPHIC_DATA], [GEOGRAPHIC_DATA] • 3207-107-12-0-0" at bounding box center [251, 80] width 190 height 16
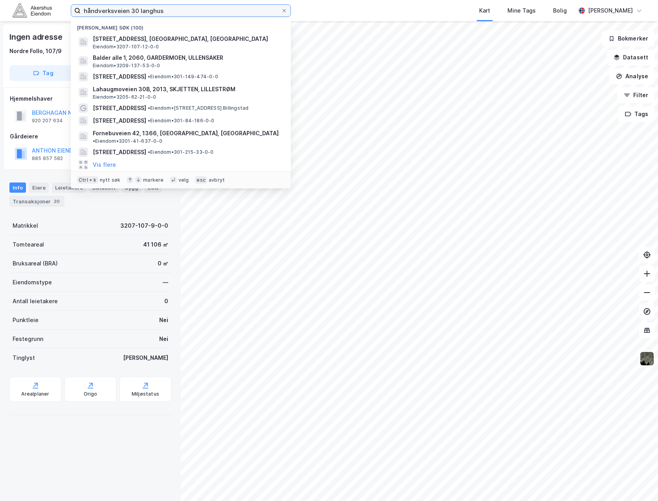
click at [202, 9] on input "håndverksveien 30 langhus" at bounding box center [181, 11] width 201 height 12
type input "[STREET_ADDRESS]"
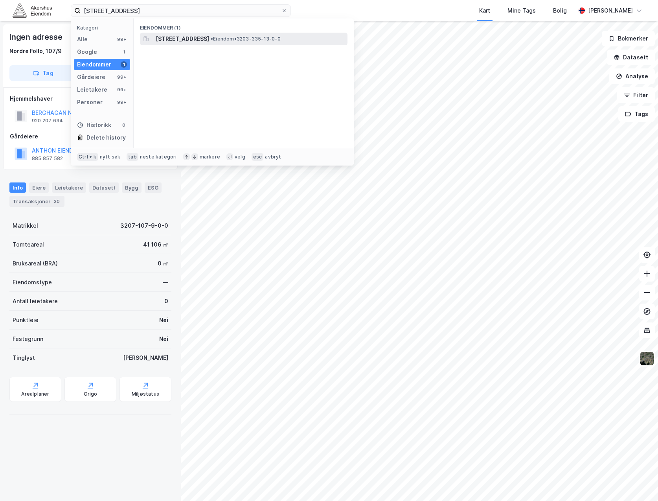
click at [209, 41] on span "[STREET_ADDRESS]" at bounding box center [182, 38] width 53 height 9
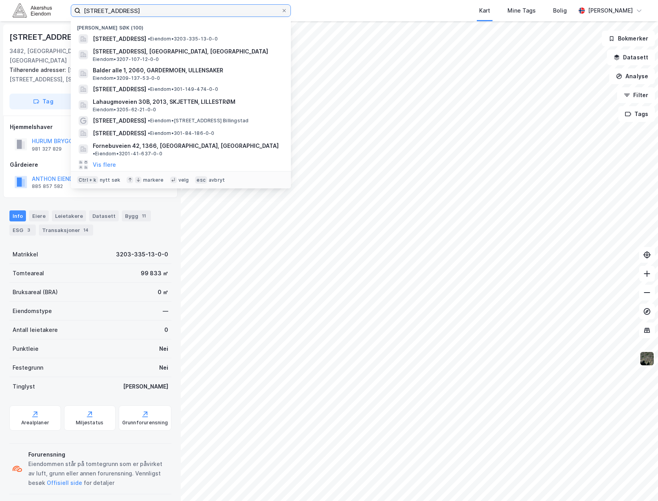
drag, startPoint x: 155, startPoint y: 14, endPoint x: -37, endPoint y: 13, distance: 191.5
click at [0, 13] on html "vestre strandvei 77 Nylige søk (100) [STREET_ADDRESS] • Eiendom • 3203-335-13-0…" at bounding box center [329, 250] width 658 height 501
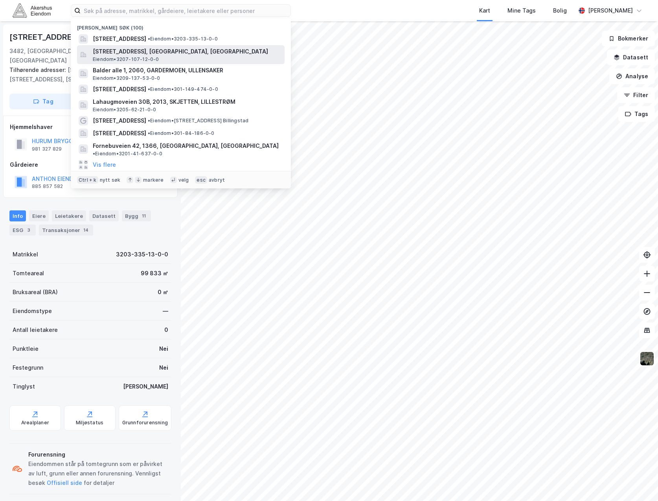
click at [160, 59] on div "[STREET_ADDRESS], [GEOGRAPHIC_DATA], [GEOGRAPHIC_DATA] • 3207-107-12-0-0" at bounding box center [188, 55] width 190 height 16
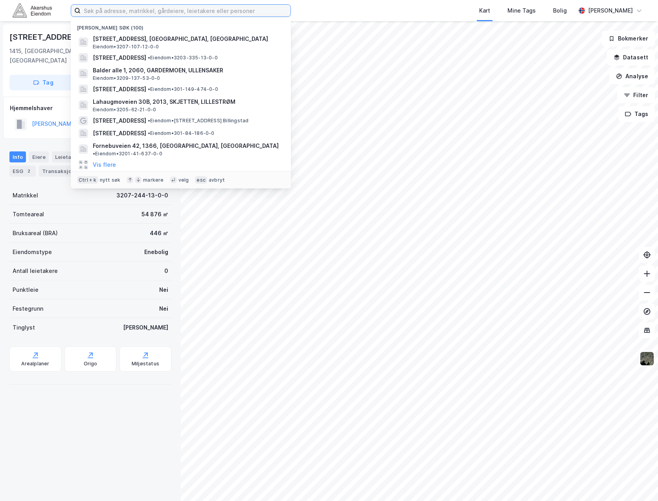
click at [130, 15] on input at bounding box center [186, 11] width 210 height 12
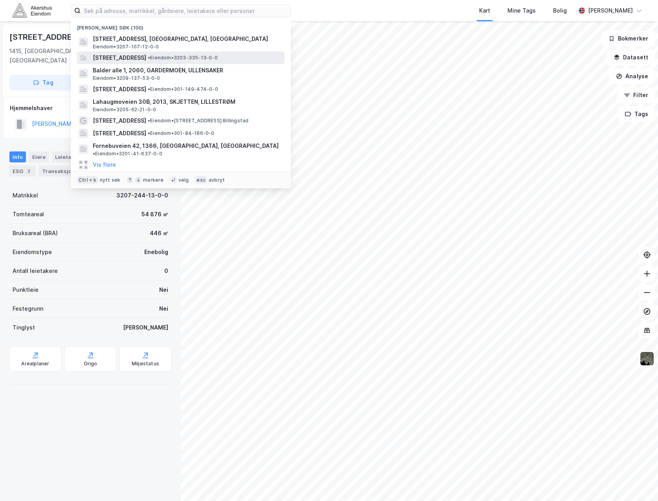
click at [146, 61] on span "[STREET_ADDRESS]" at bounding box center [119, 57] width 53 height 9
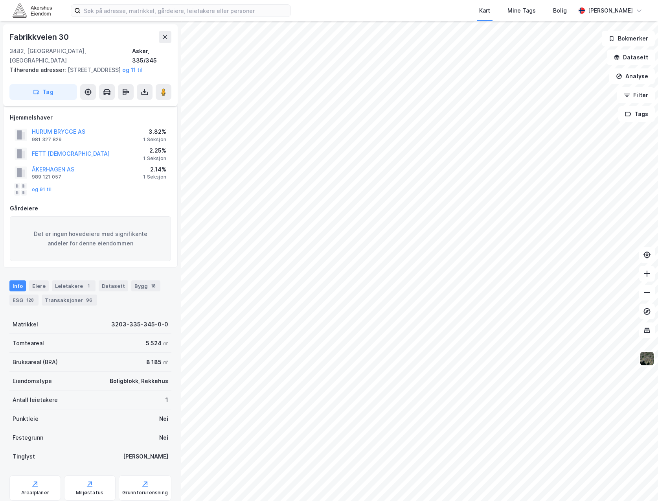
scroll to position [42, 0]
